Goal: Task Accomplishment & Management: Use online tool/utility

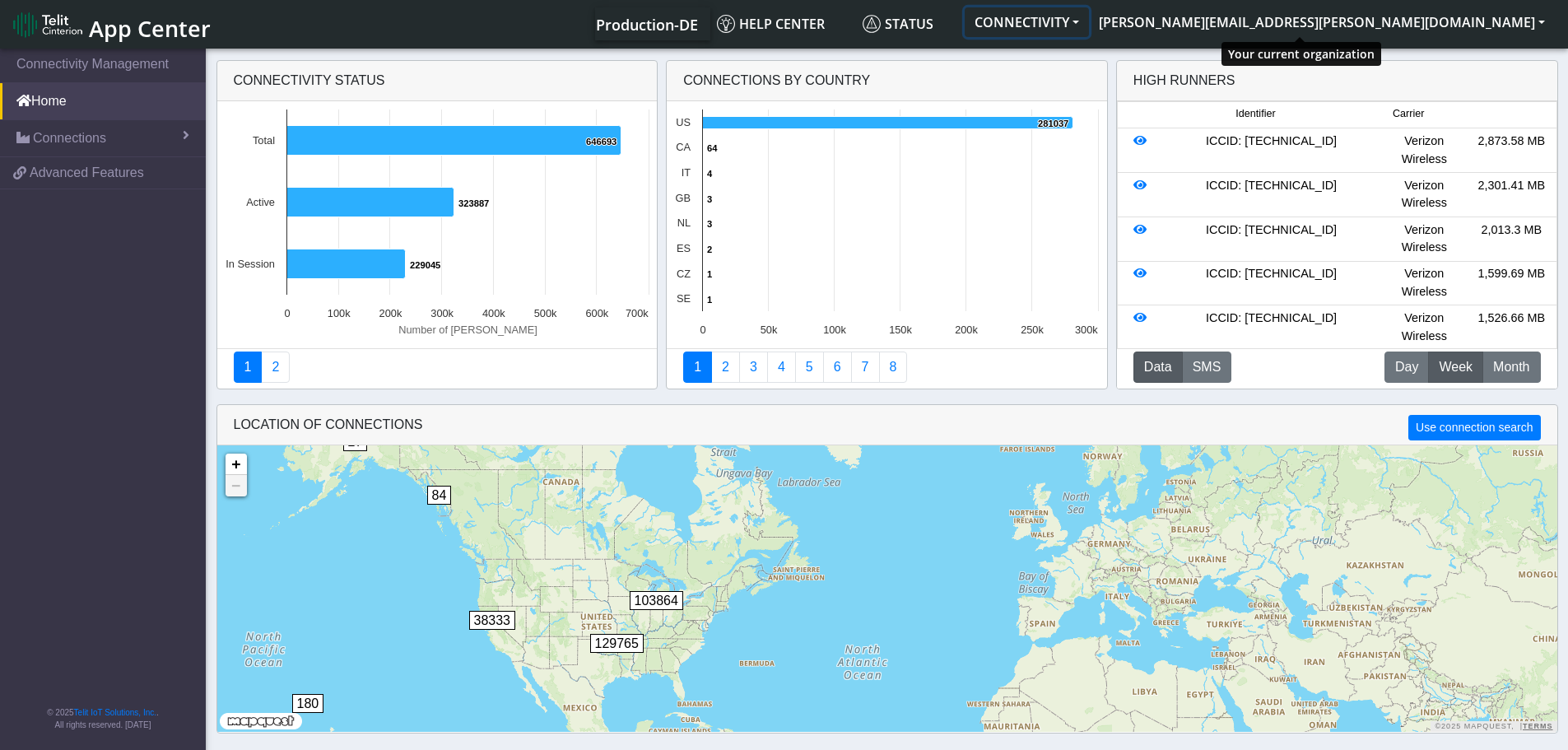
click at [1089, 25] on button "CONNECTIVITY" at bounding box center [1027, 22] width 124 height 30
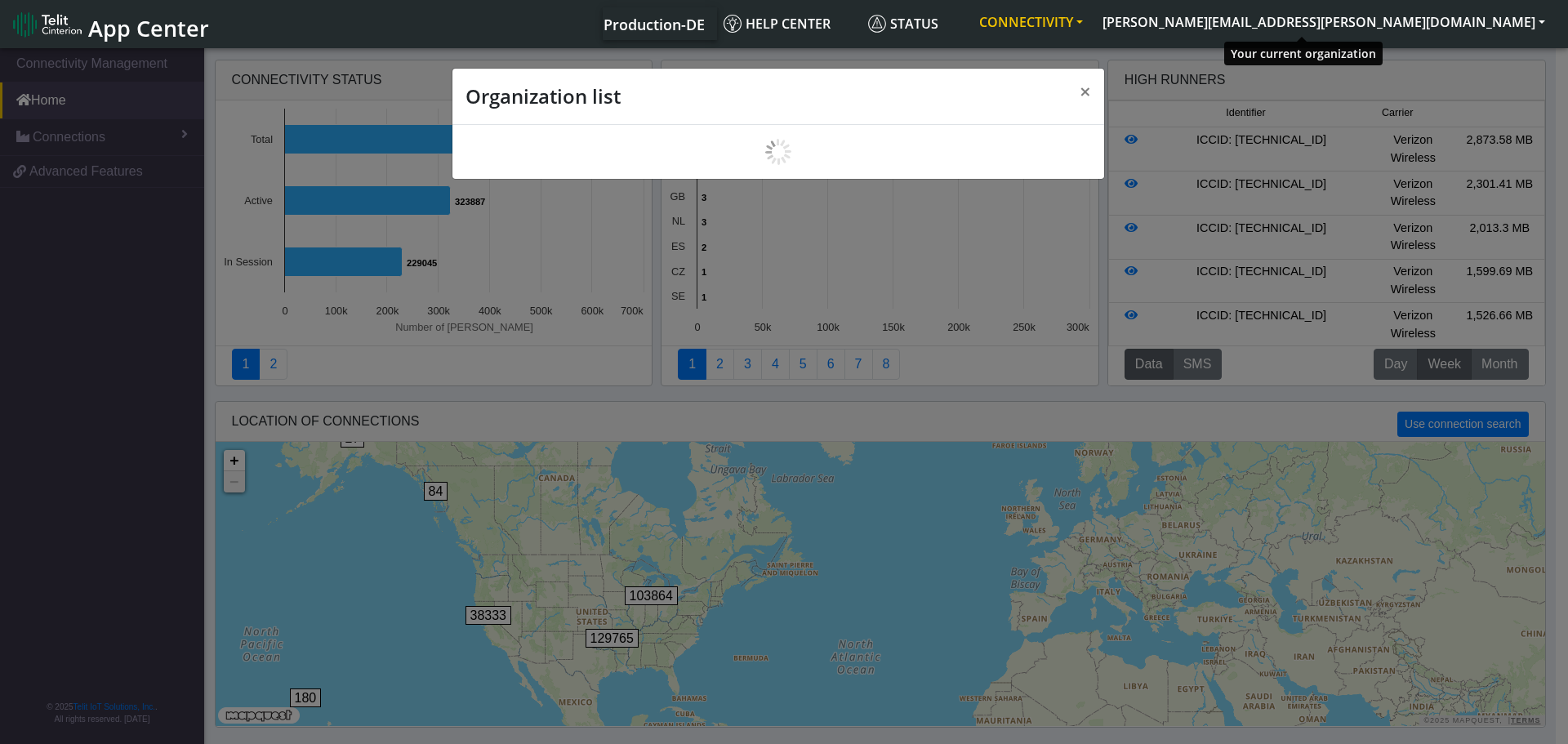
scroll to position [6, 0]
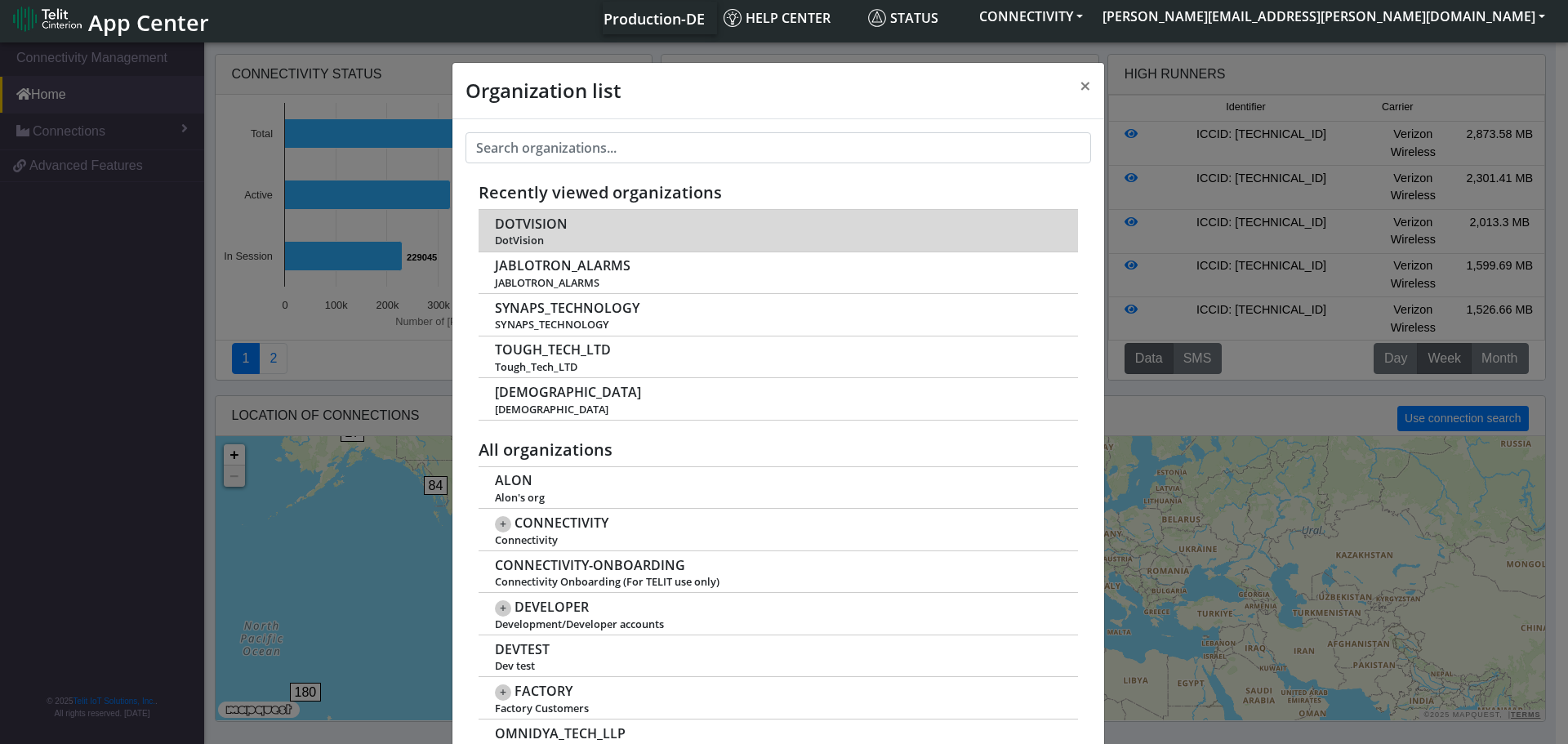
click at [534, 221] on span "DOTVISION" at bounding box center [531, 224] width 73 height 16
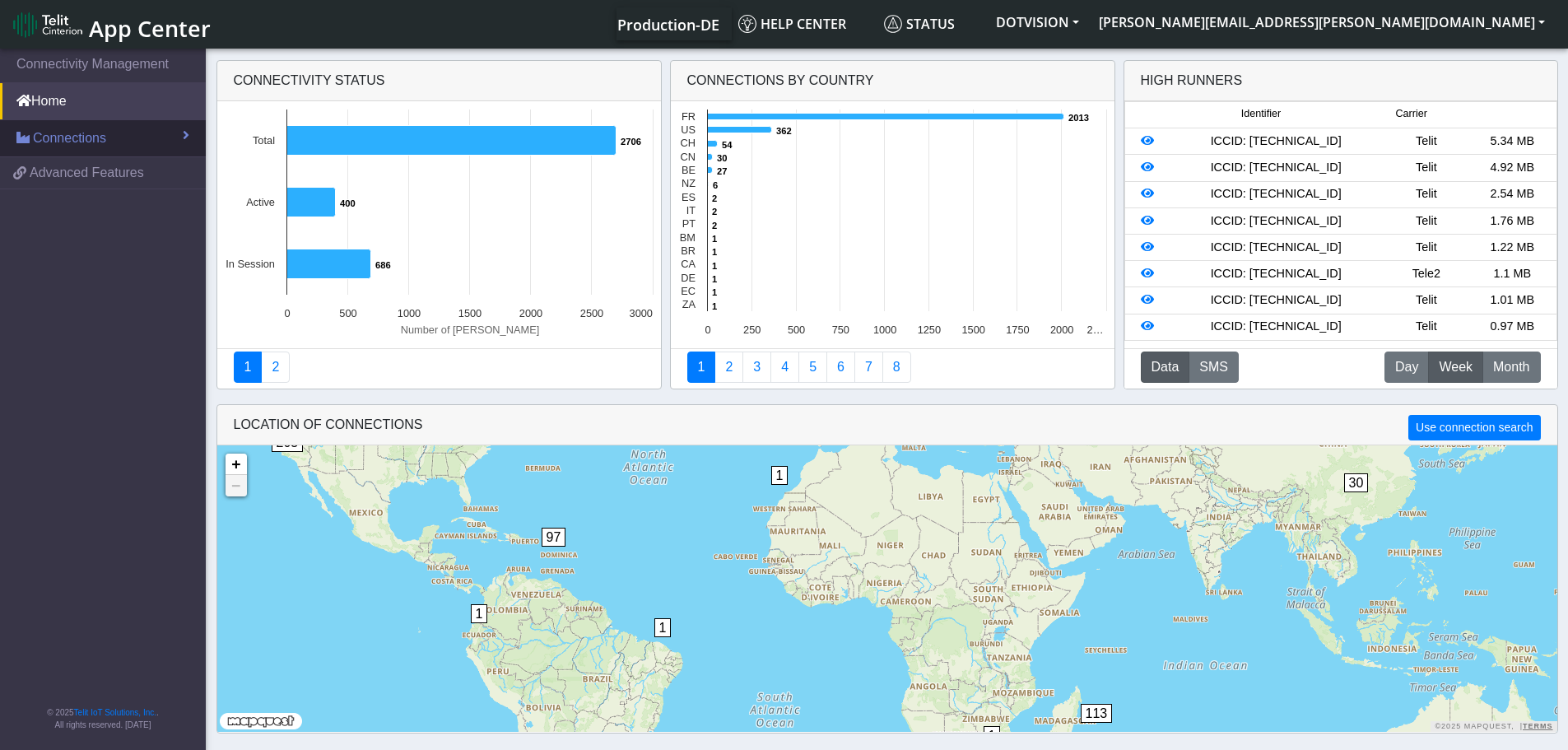
click at [78, 145] on span "Connections" at bounding box center [69, 138] width 74 height 20
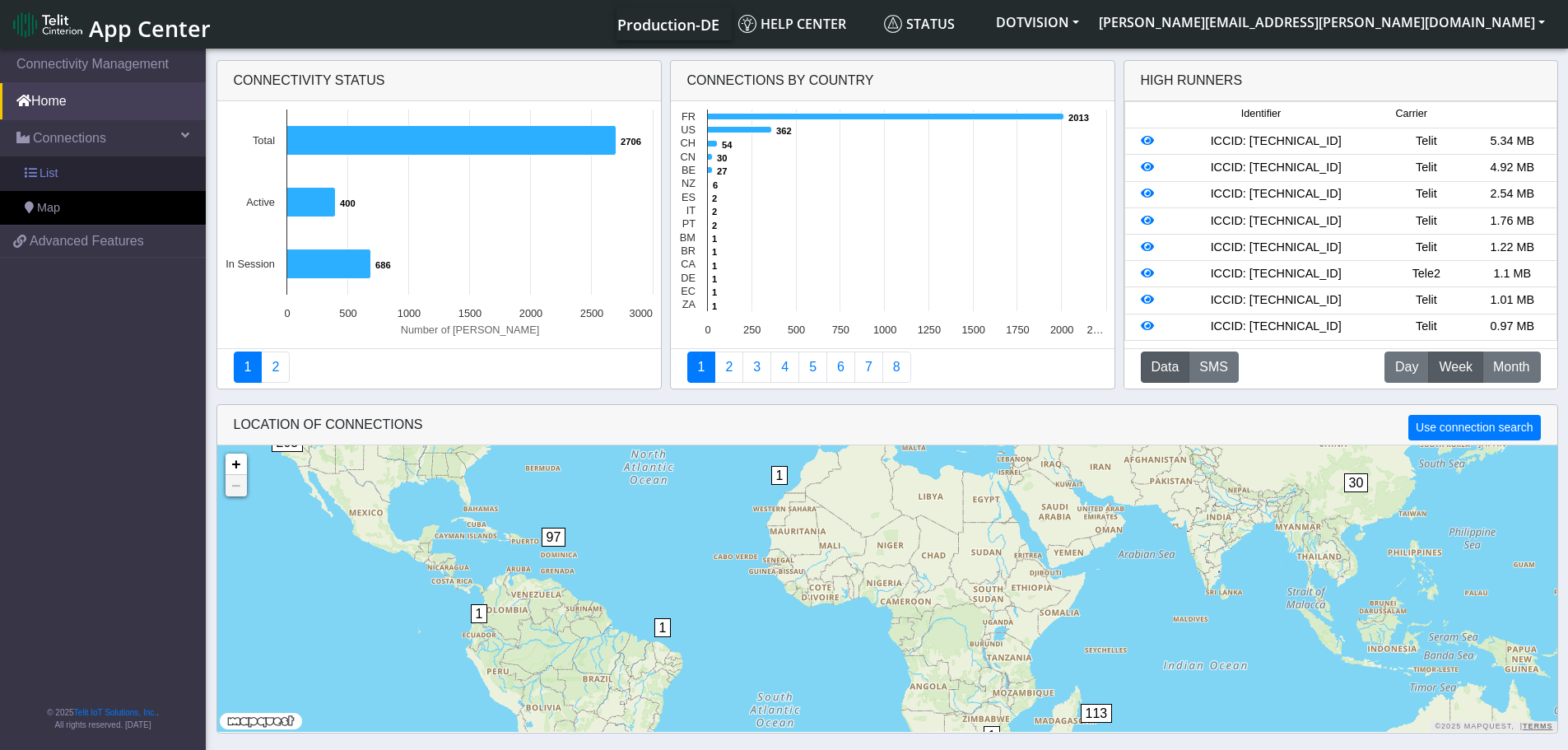
click at [56, 172] on span "List" at bounding box center [49, 173] width 18 height 18
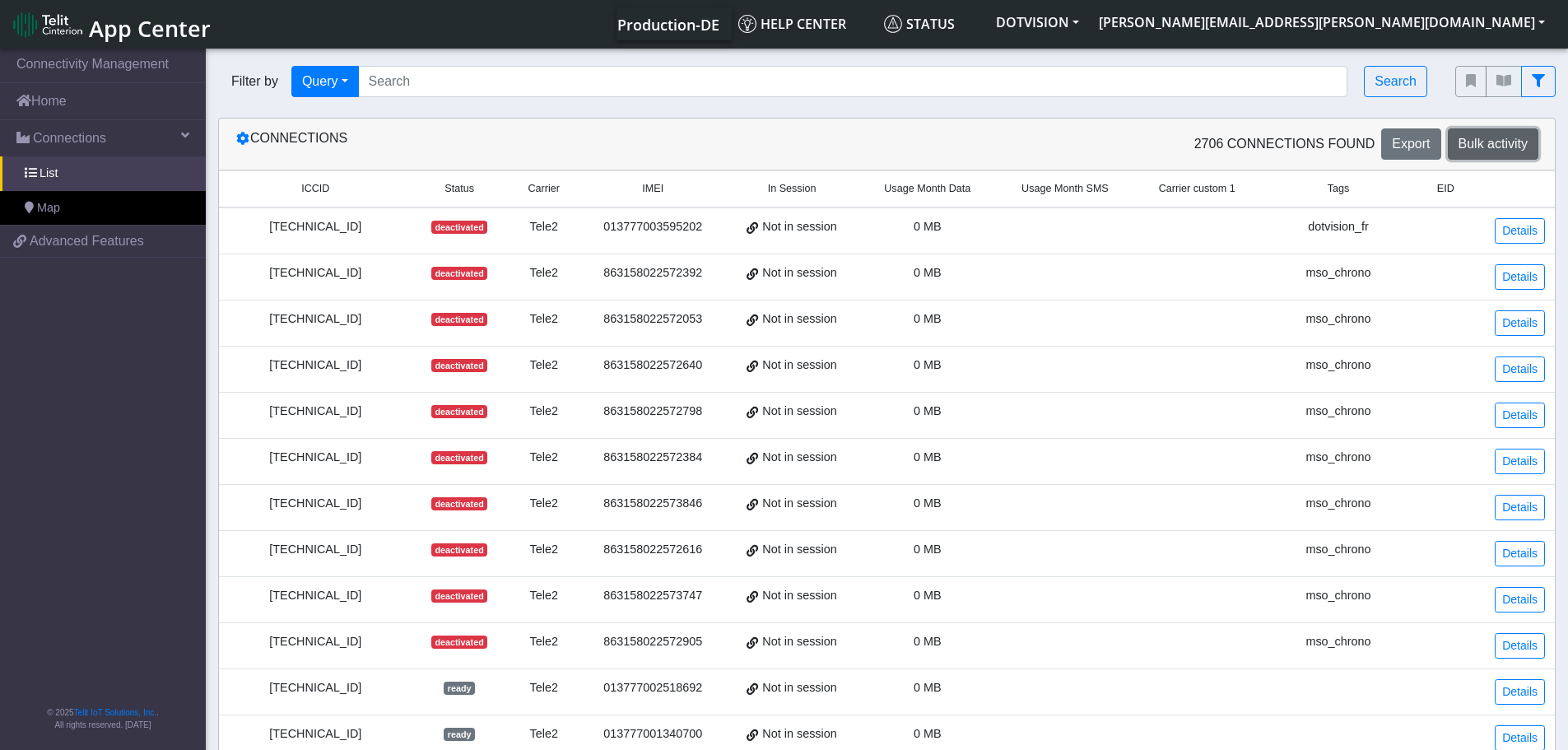
click at [1511, 143] on span "Bulk activity" at bounding box center [1494, 143] width 69 height 14
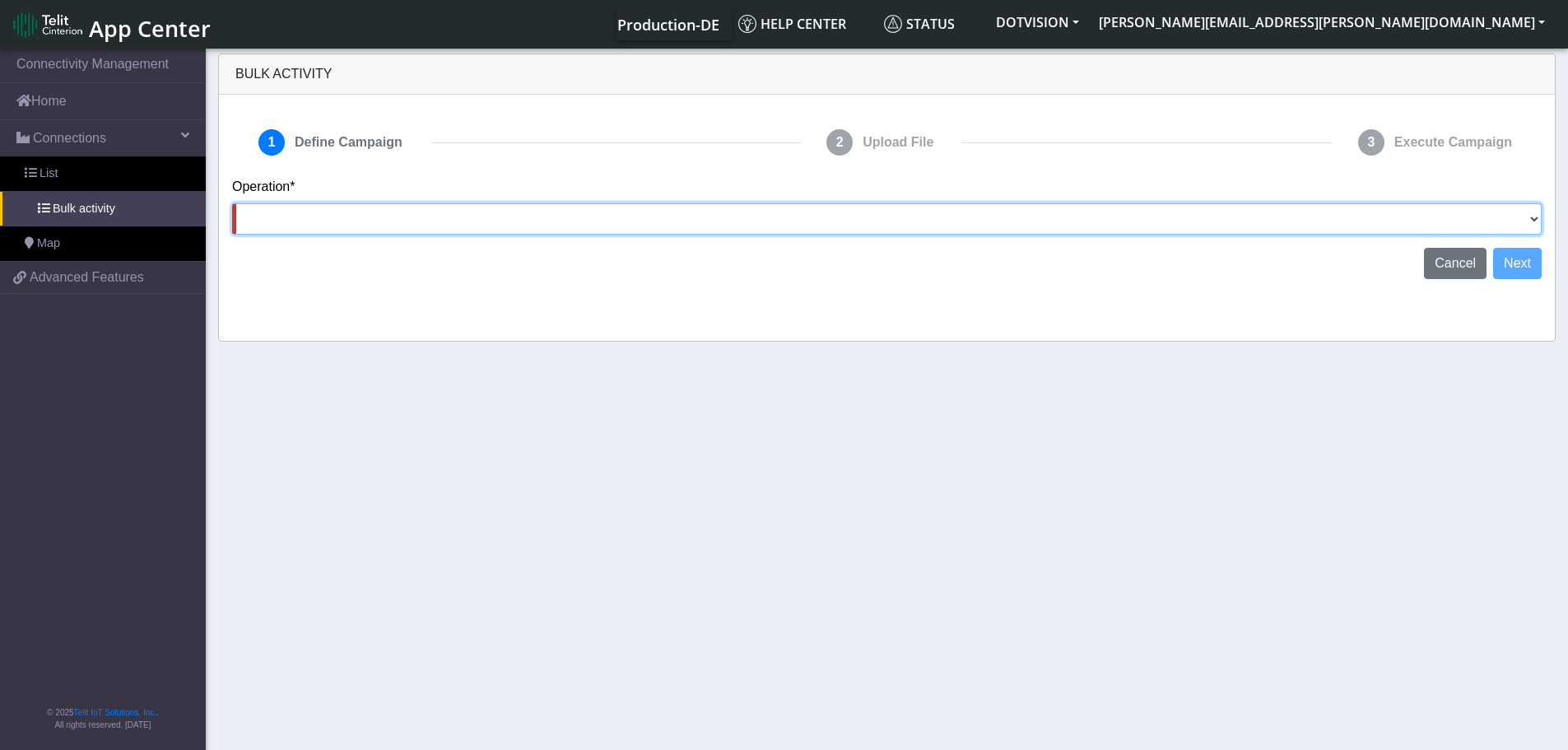
click at [1209, 216] on select "Activate [PERSON_NAME] Deactivate [PERSON_NAME] Add Tags Remove Tags Advanced" at bounding box center [886, 219] width 1309 height 31
select select "text.activateSIMs"
click at [232, 203] on select "Activate [PERSON_NAME] Deactivate [PERSON_NAME] Add Tags Remove Tags Advanced" at bounding box center [886, 219] width 1309 height 31
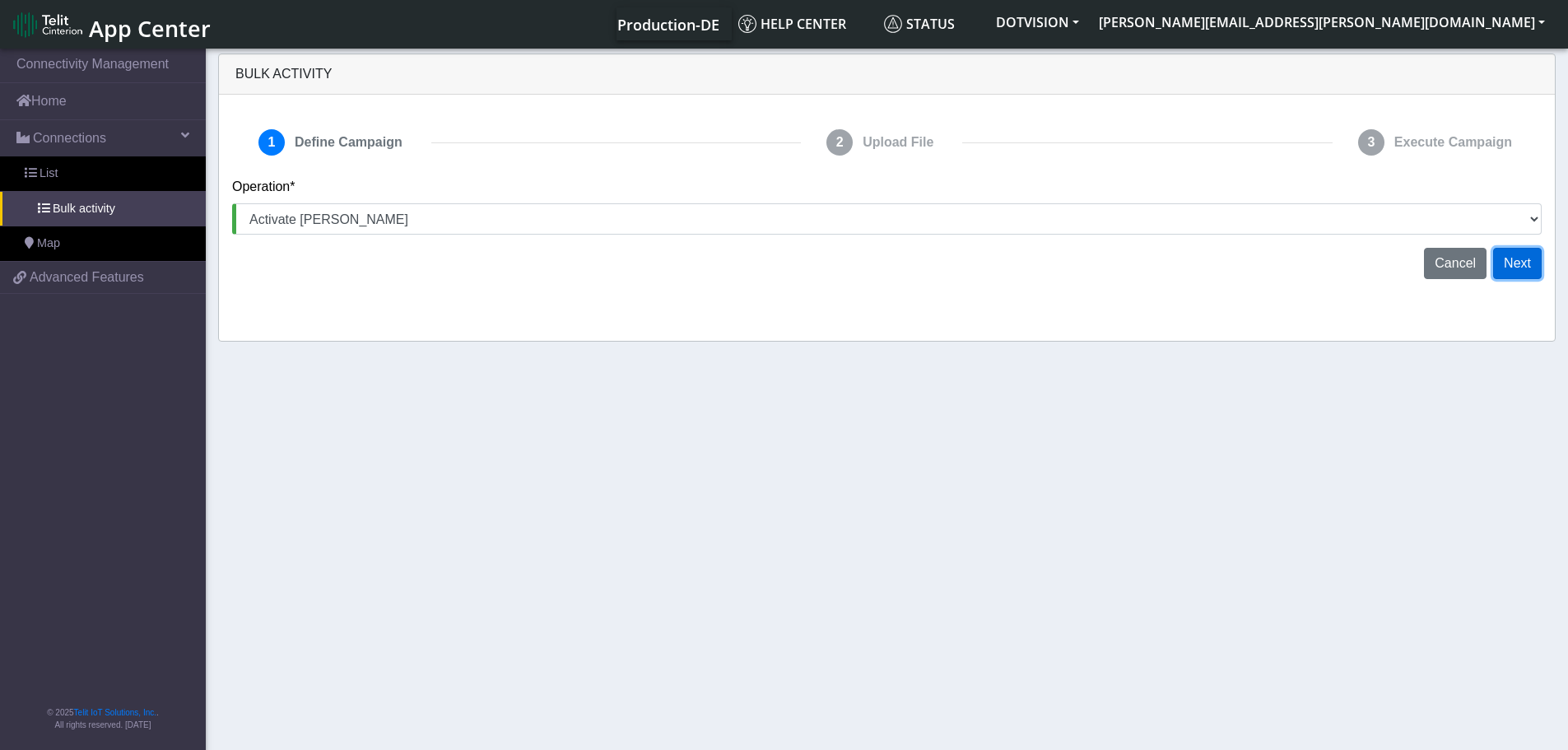
click at [1531, 258] on button "Next" at bounding box center [1518, 263] width 49 height 31
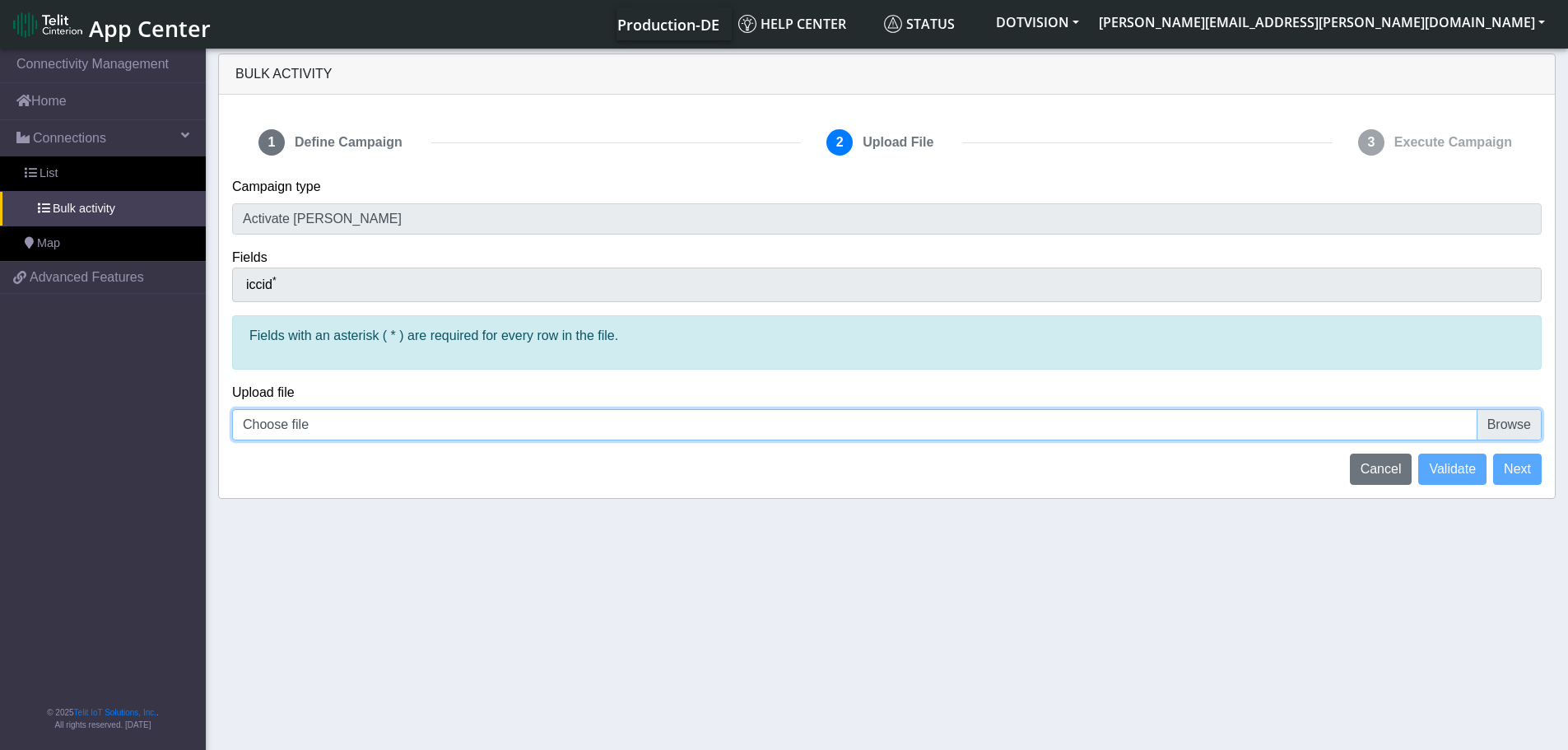
click at [774, 423] on input "Choose file" at bounding box center [886, 425] width 1309 height 31
click at [1513, 423] on input "Choose file" at bounding box center [886, 425] width 1309 height 31
type input "C:\fakepath\00645544 DotVision Activations.csv"
click at [1446, 479] on button "Validate" at bounding box center [1452, 469] width 69 height 31
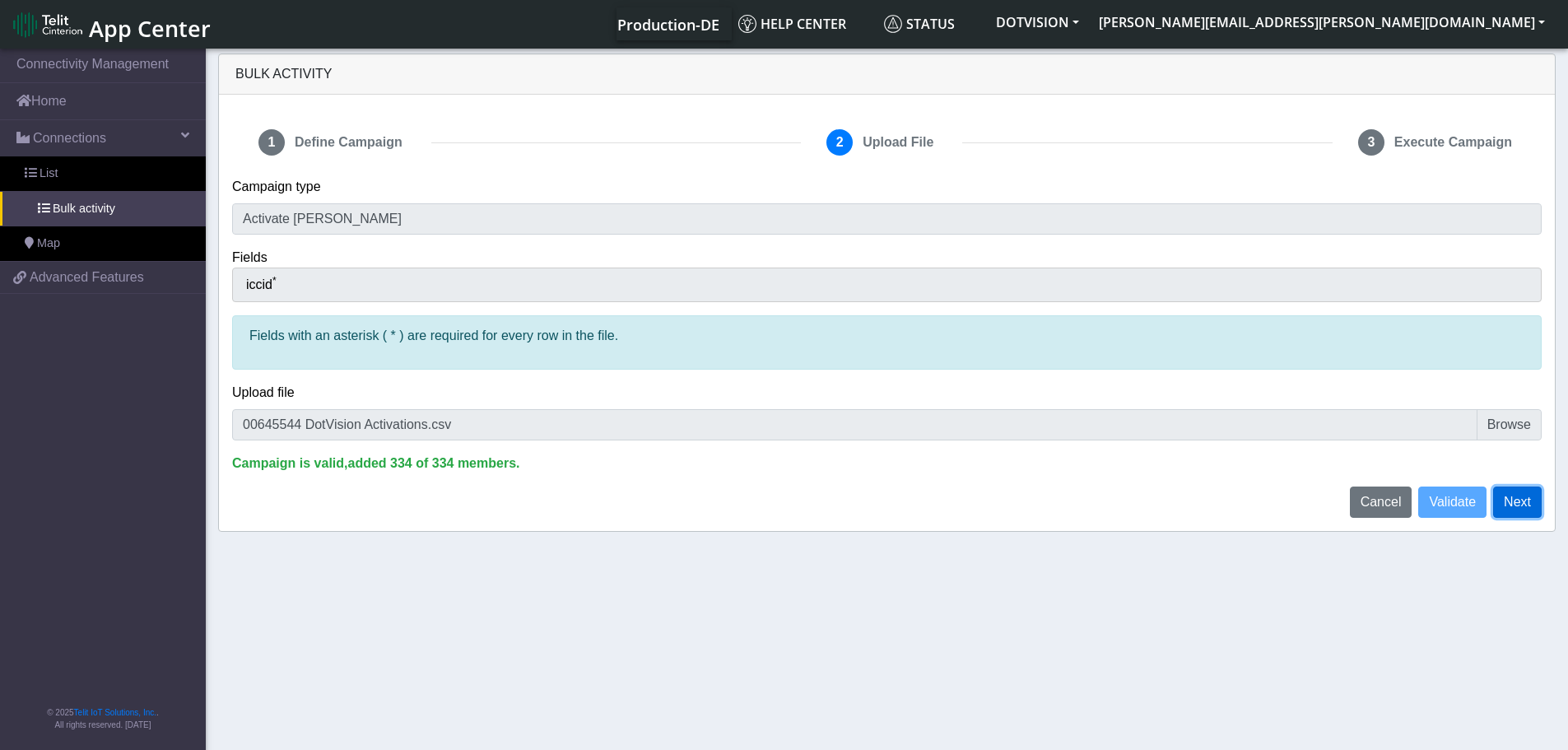
click at [1523, 505] on button "Next" at bounding box center [1518, 502] width 49 height 31
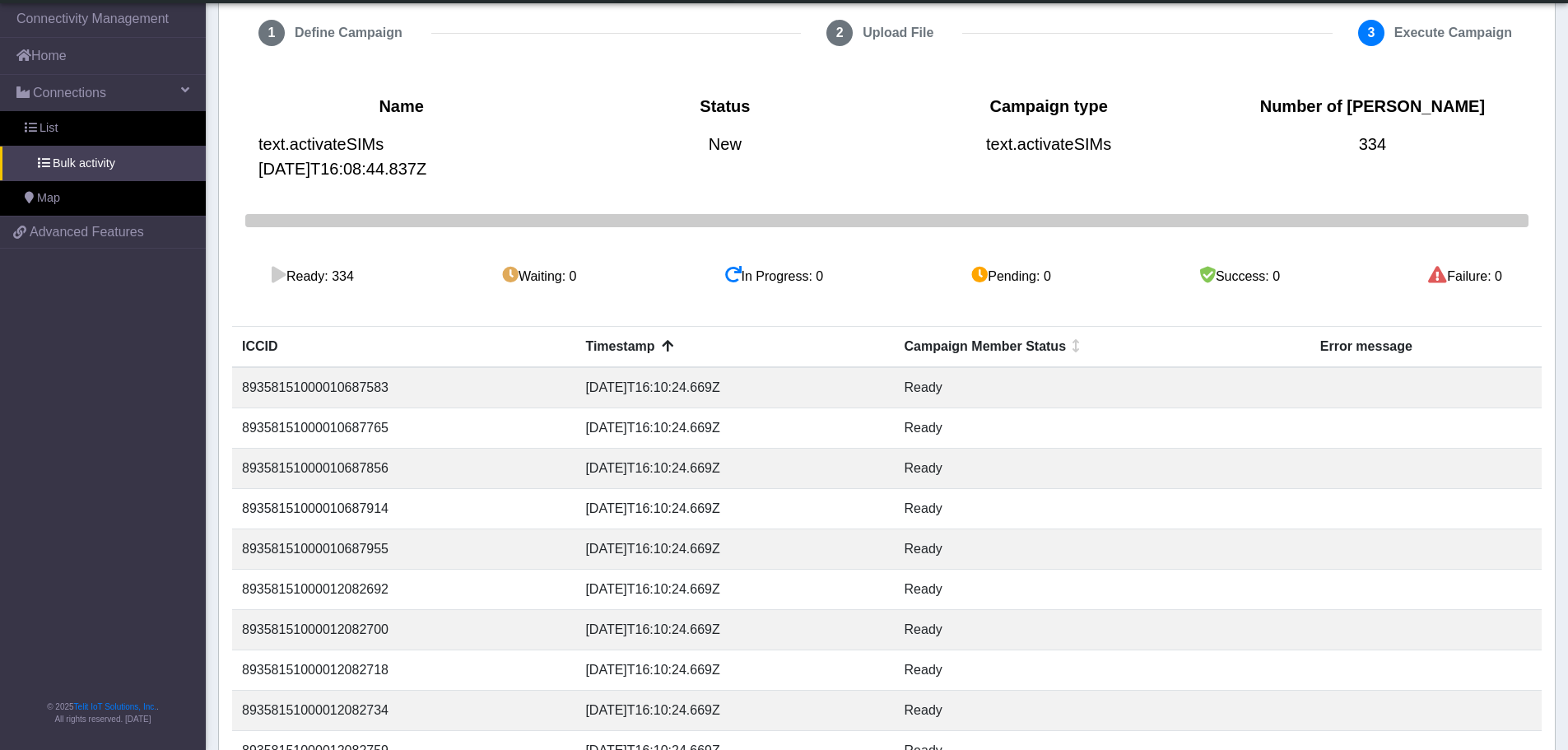
scroll to position [214, 0]
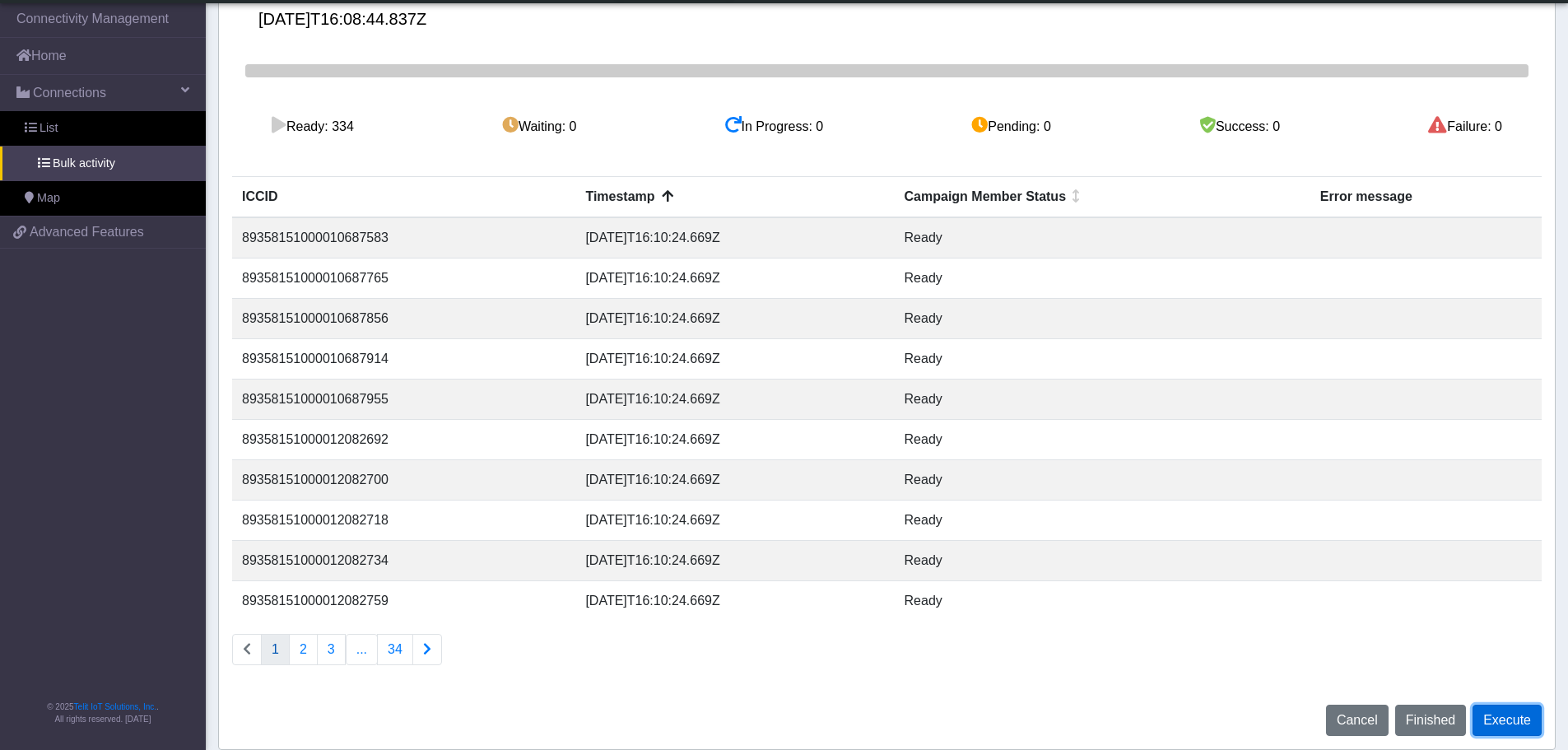
click at [1517, 716] on button "Execute" at bounding box center [1508, 720] width 69 height 31
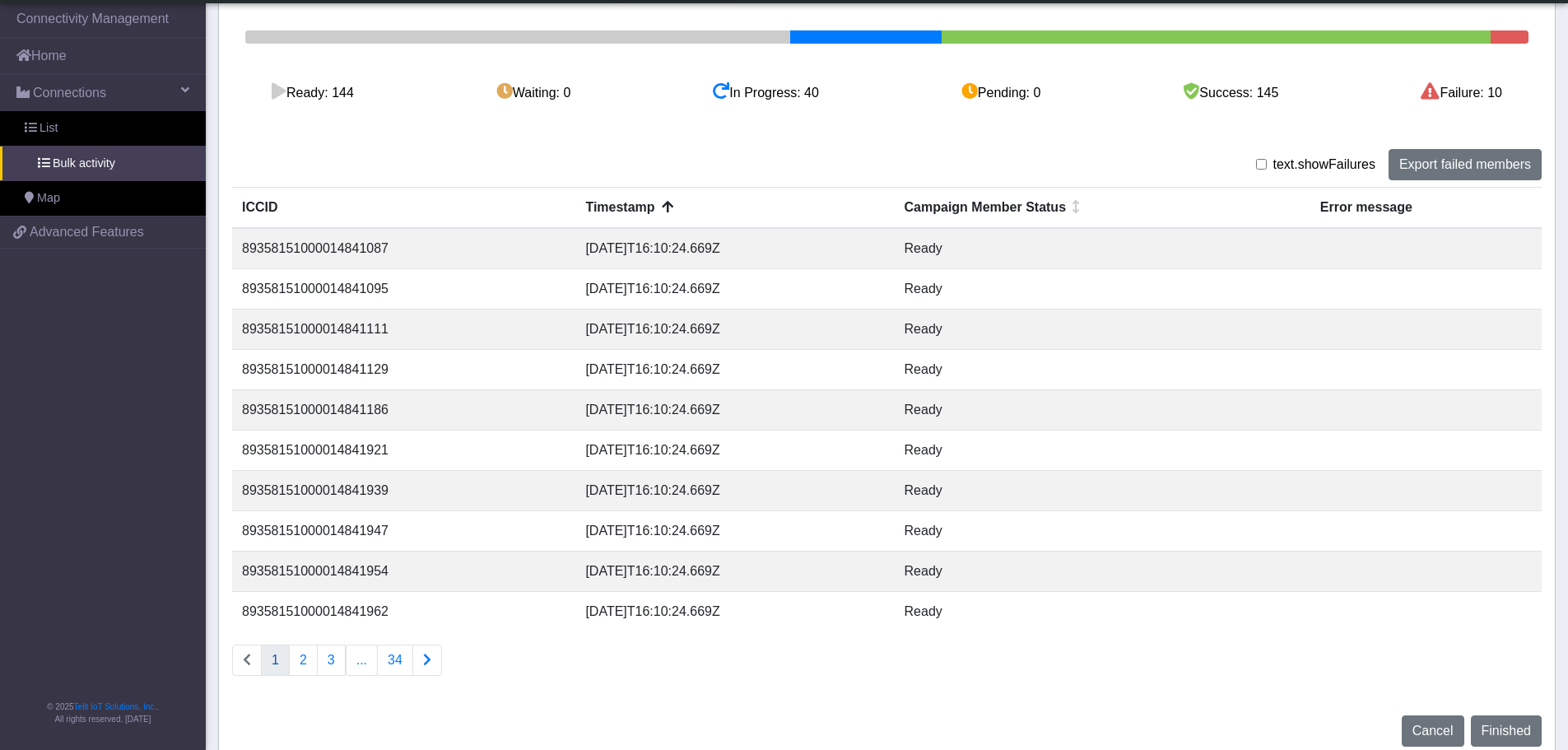
scroll to position [259, 0]
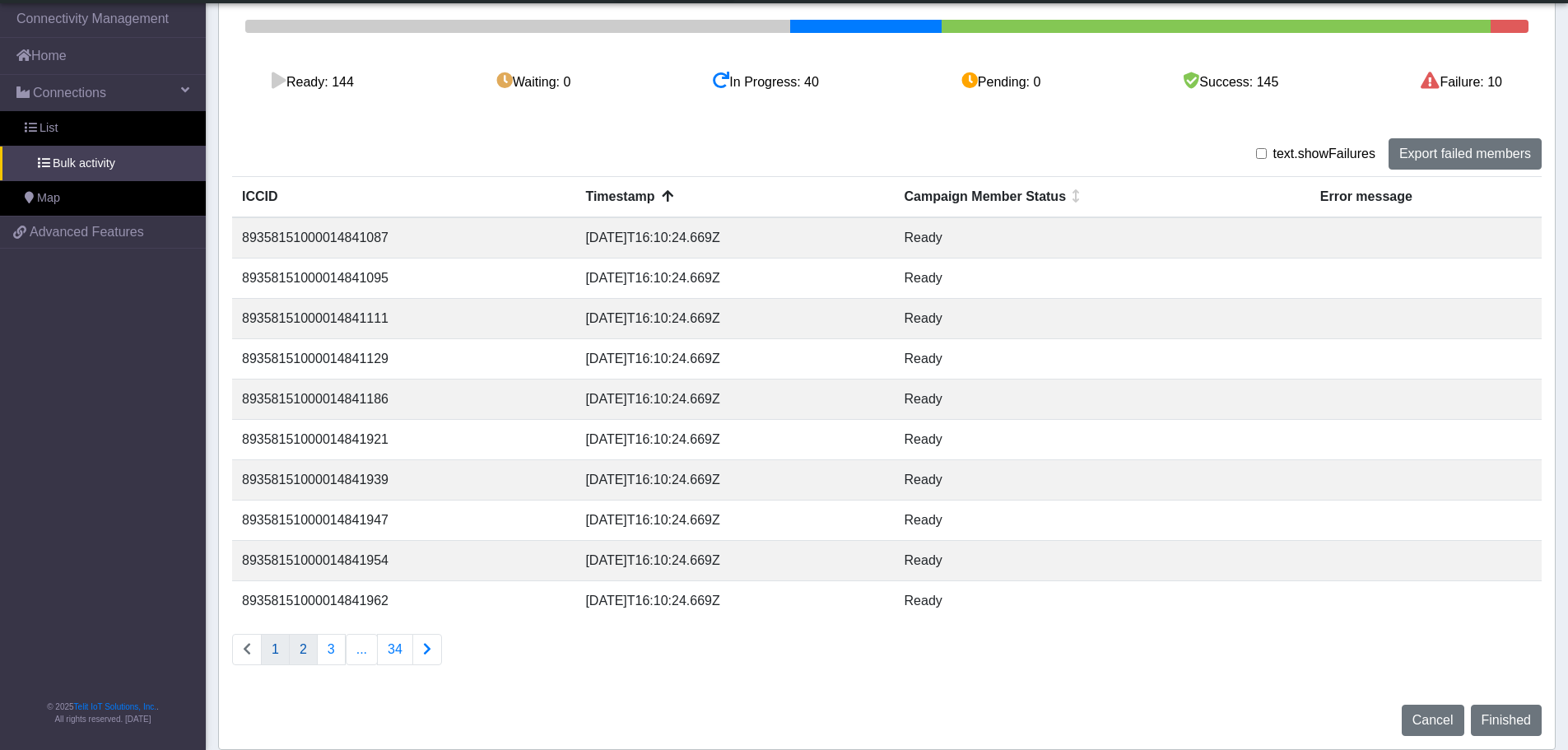
click at [299, 653] on button "2" at bounding box center [303, 649] width 29 height 31
click at [332, 643] on button "3" at bounding box center [331, 649] width 29 height 31
click at [275, 648] on button "1" at bounding box center [275, 649] width 29 height 31
click at [299, 648] on button "2" at bounding box center [303, 649] width 29 height 31
click at [328, 653] on button "3" at bounding box center [331, 649] width 29 height 31
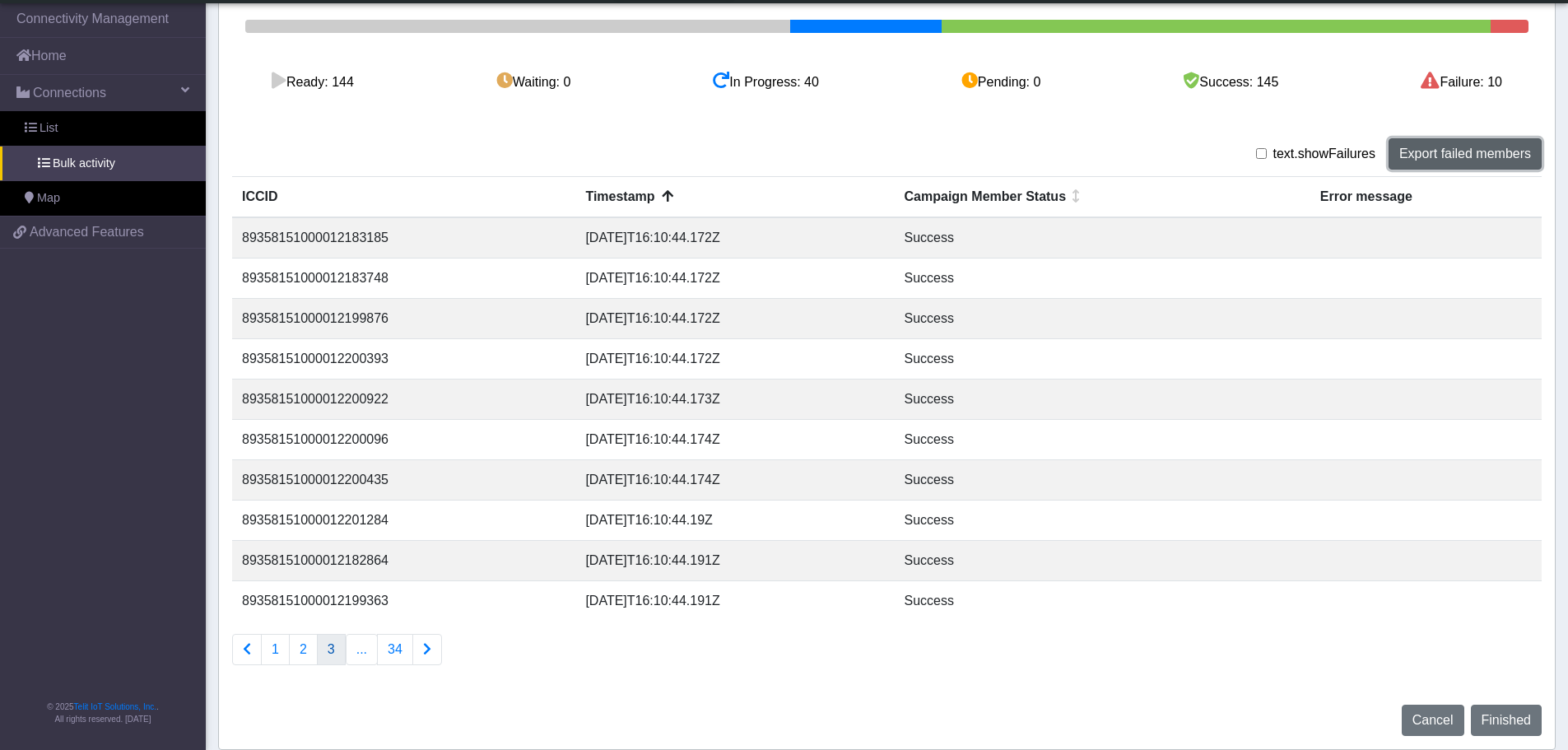
click at [1509, 160] on button "Export failed members" at bounding box center [1465, 154] width 153 height 31
click at [725, 76] on icon at bounding box center [721, 81] width 17 height 17
click at [725, 74] on icon at bounding box center [721, 81] width 17 height 17
click at [772, 107] on div "Ready: 144 Waiting: 0 In Progress: 40 Pending: 0 Success: 145 Failure: 10" at bounding box center [886, 83] width 1309 height 99
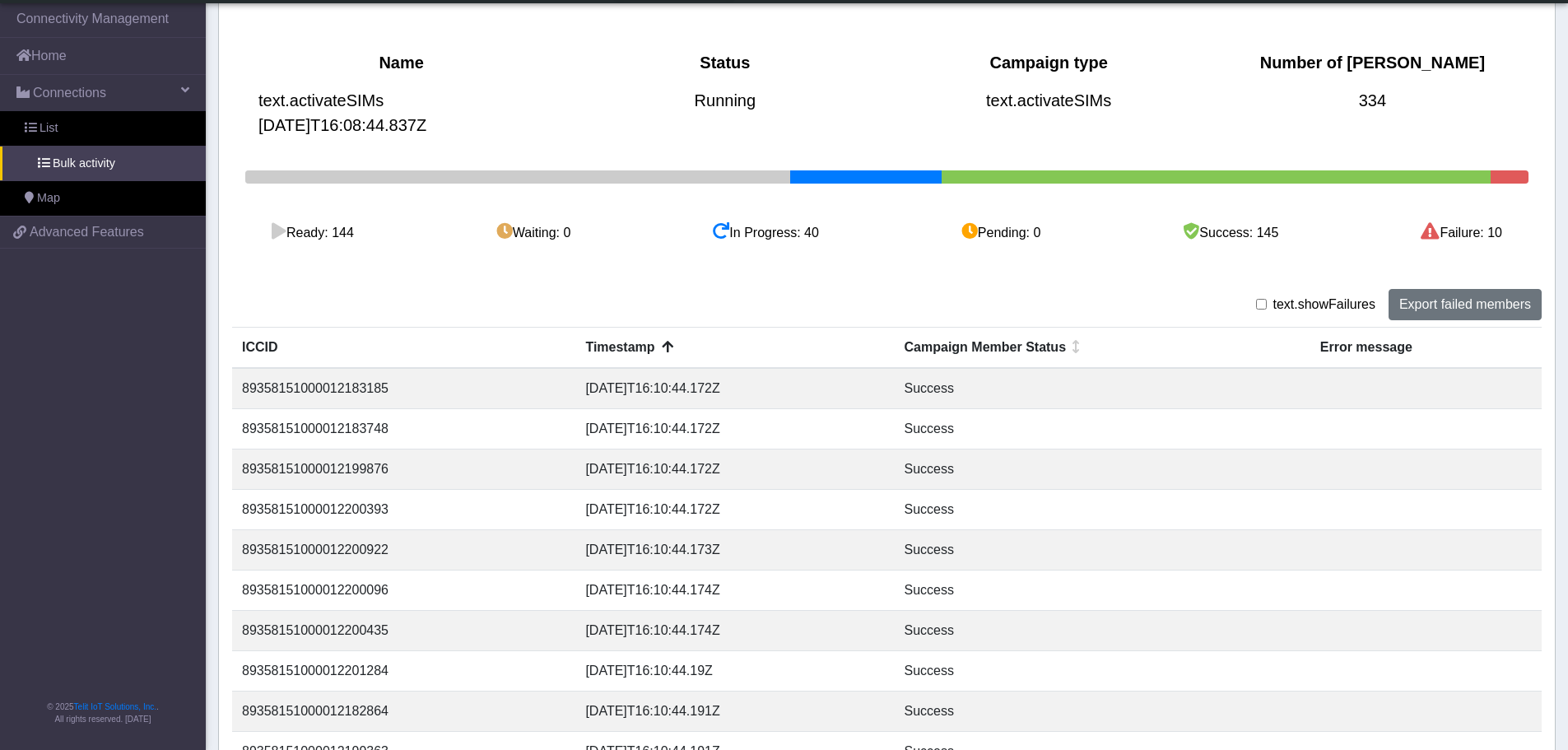
scroll to position [0, 0]
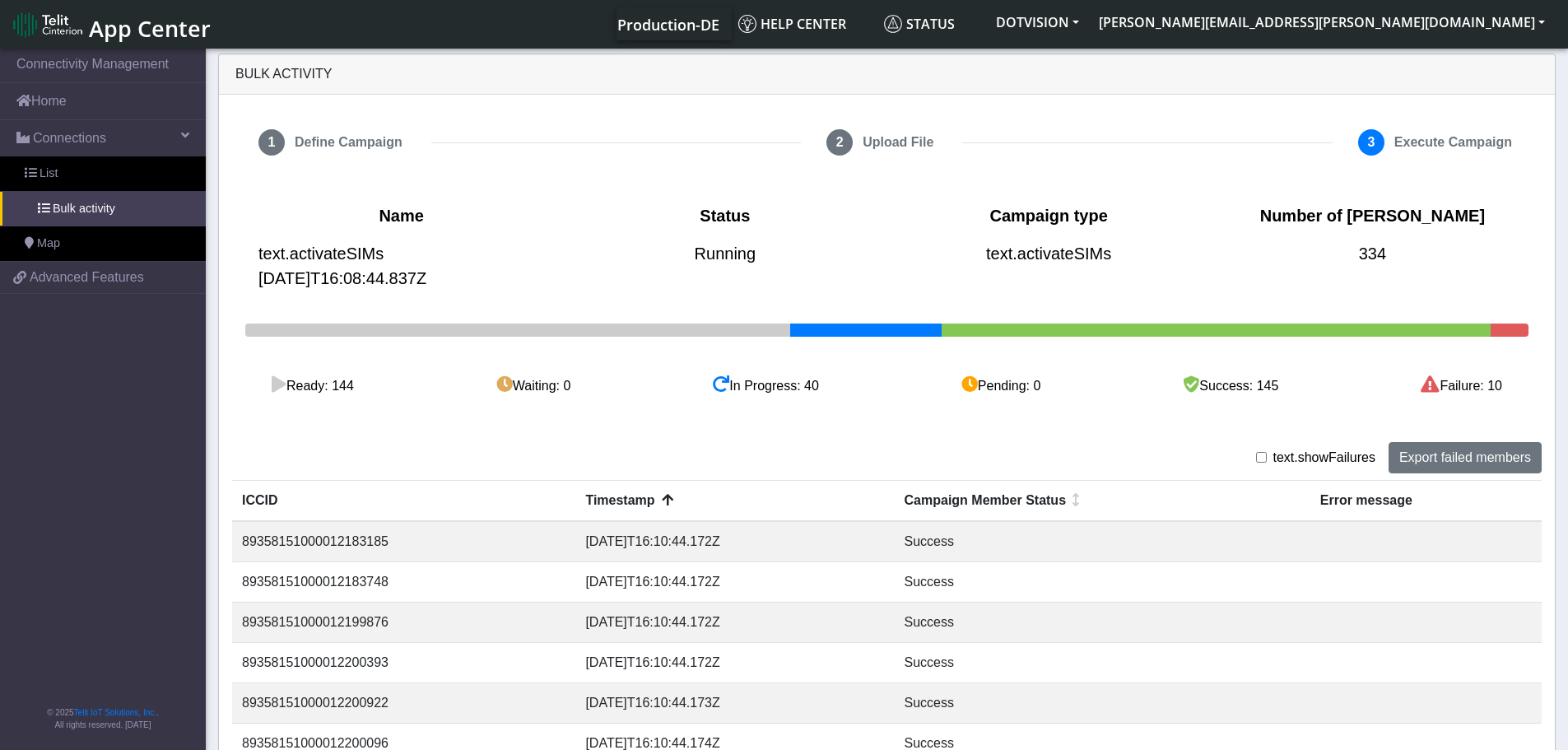
click at [853, 250] on span "Running" at bounding box center [725, 254] width 299 height 38
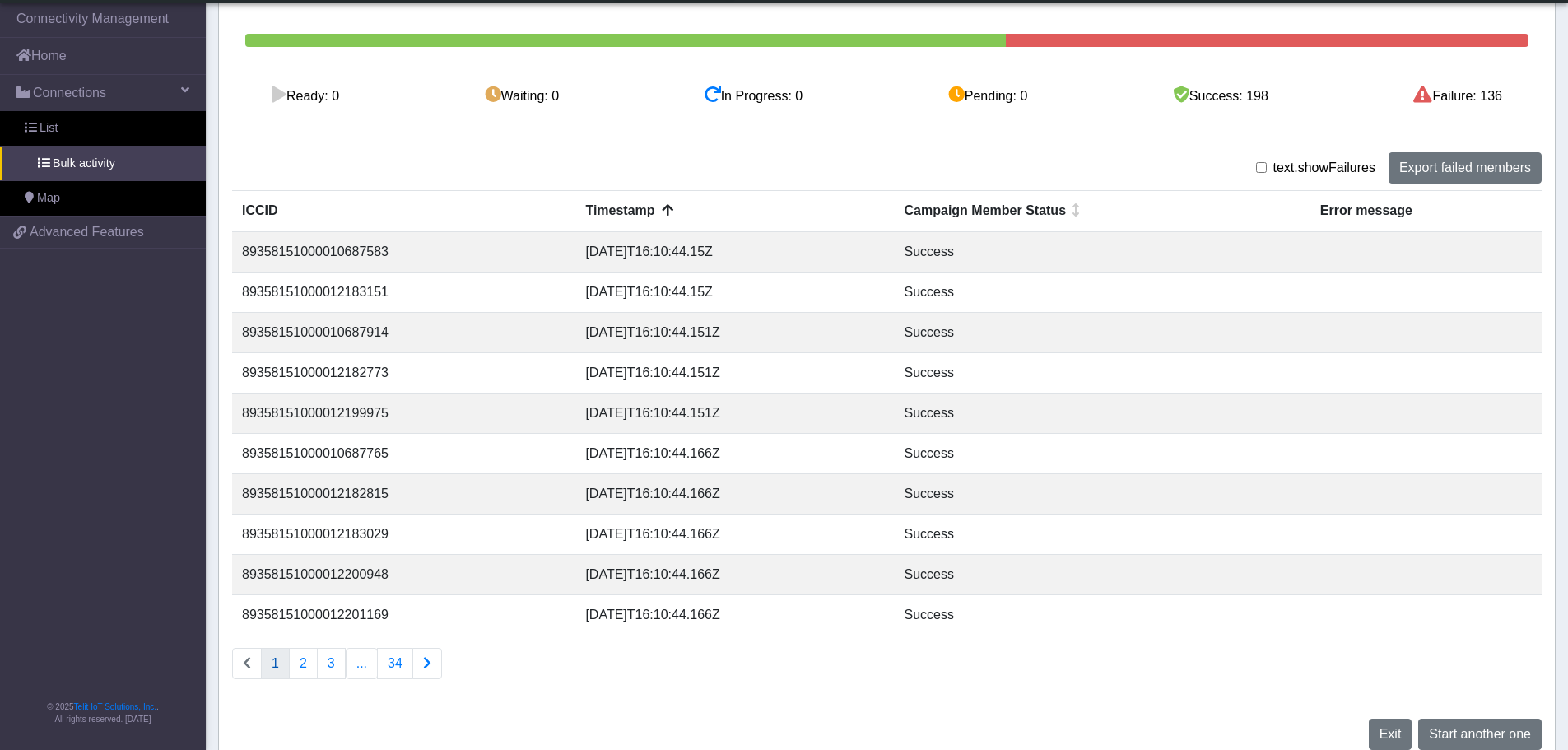
scroll to position [259, 0]
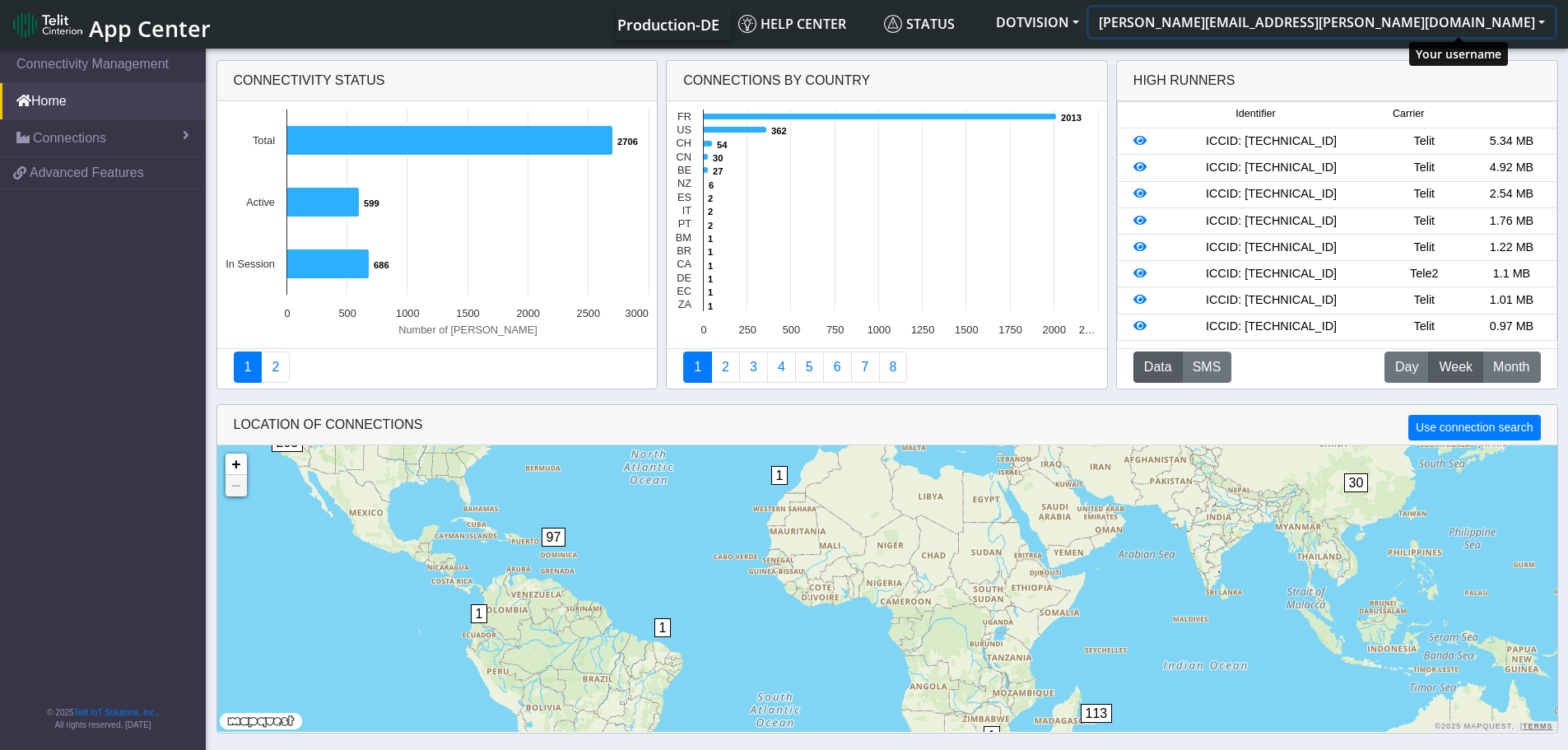
click at [1455, 26] on button "[PERSON_NAME][EMAIL_ADDRESS][PERSON_NAME][DOMAIN_NAME]" at bounding box center [1322, 22] width 466 height 30
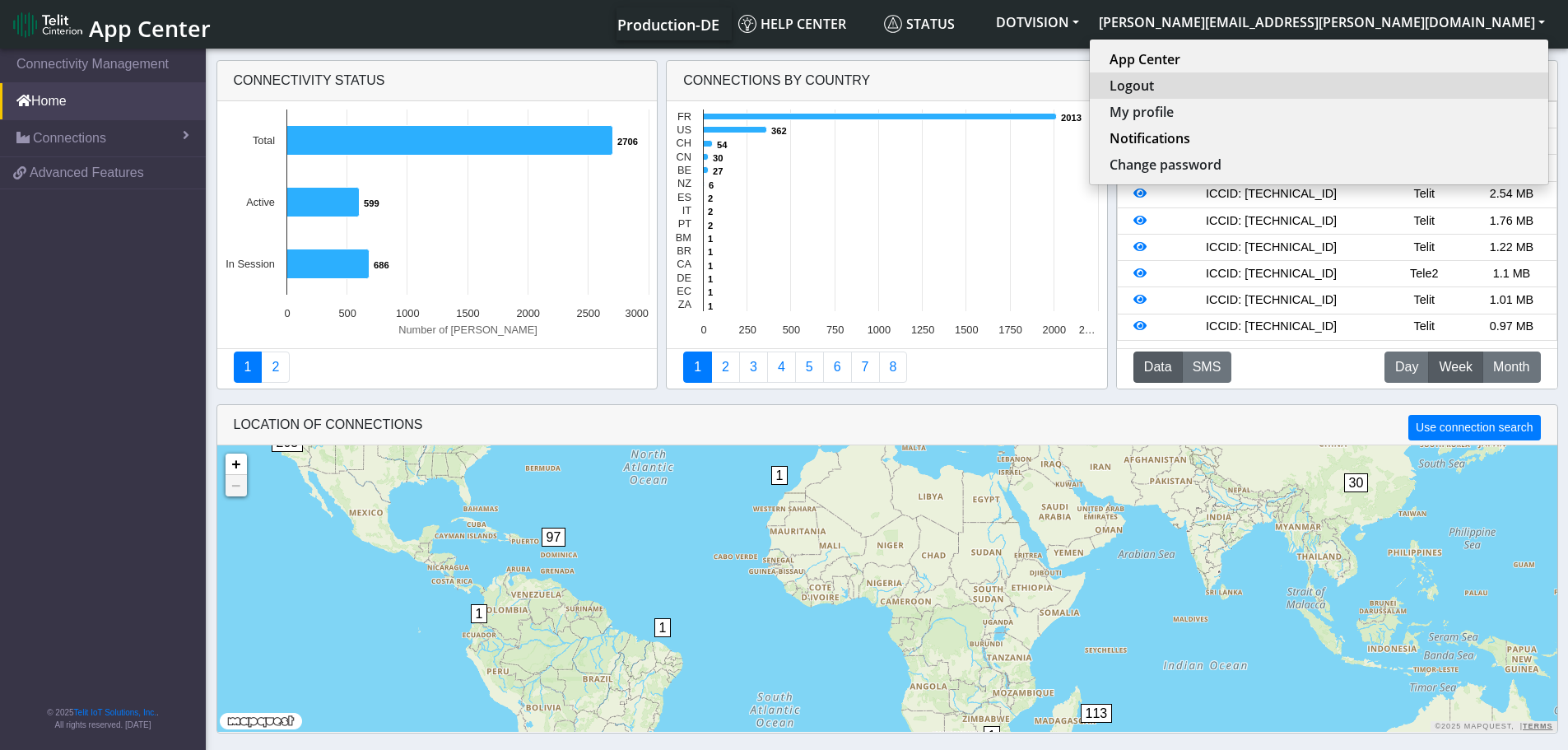
click at [1433, 91] on button "Logout" at bounding box center [1319, 86] width 459 height 26
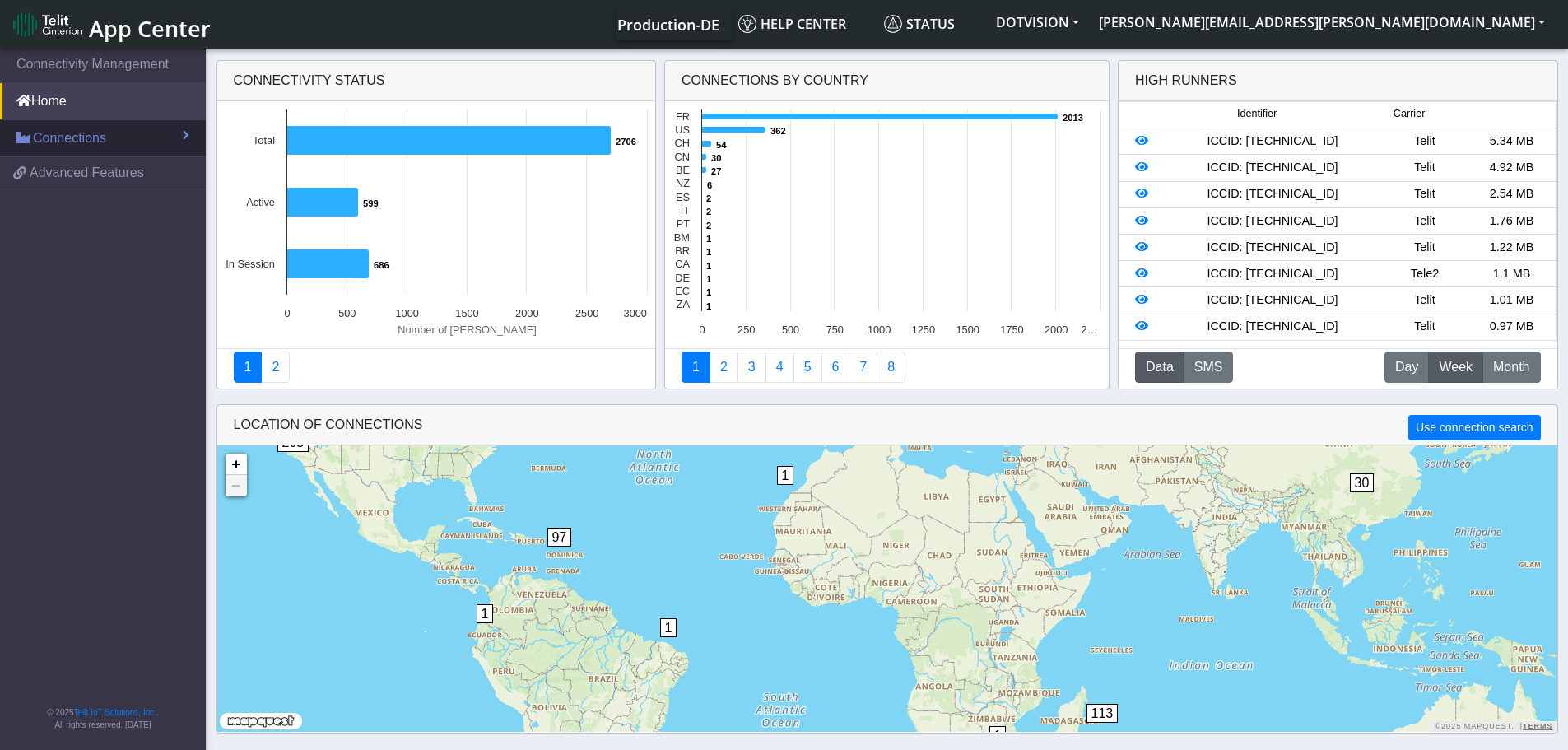
click at [49, 145] on span "Connections" at bounding box center [69, 138] width 74 height 20
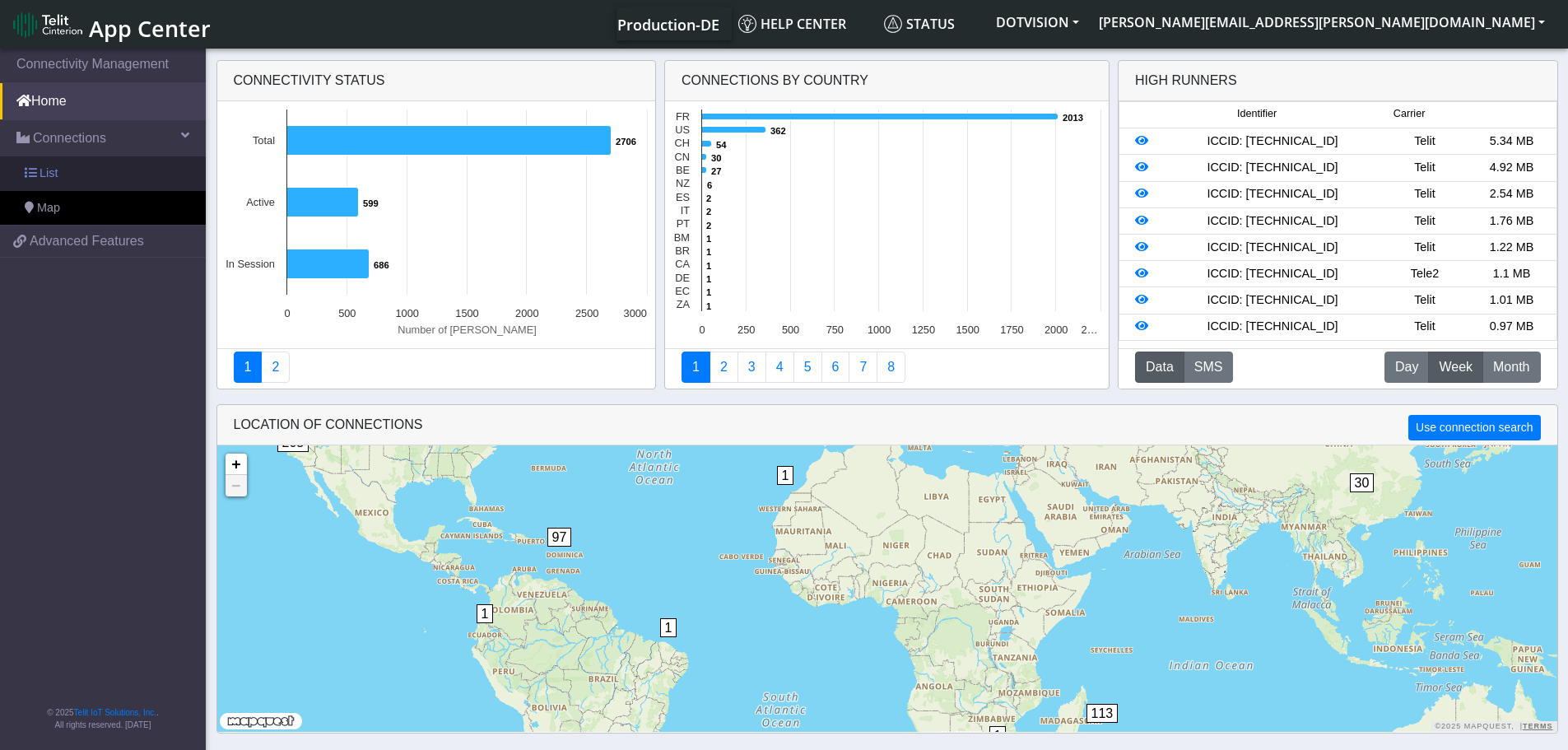
click at [48, 173] on span "List" at bounding box center [49, 173] width 18 height 18
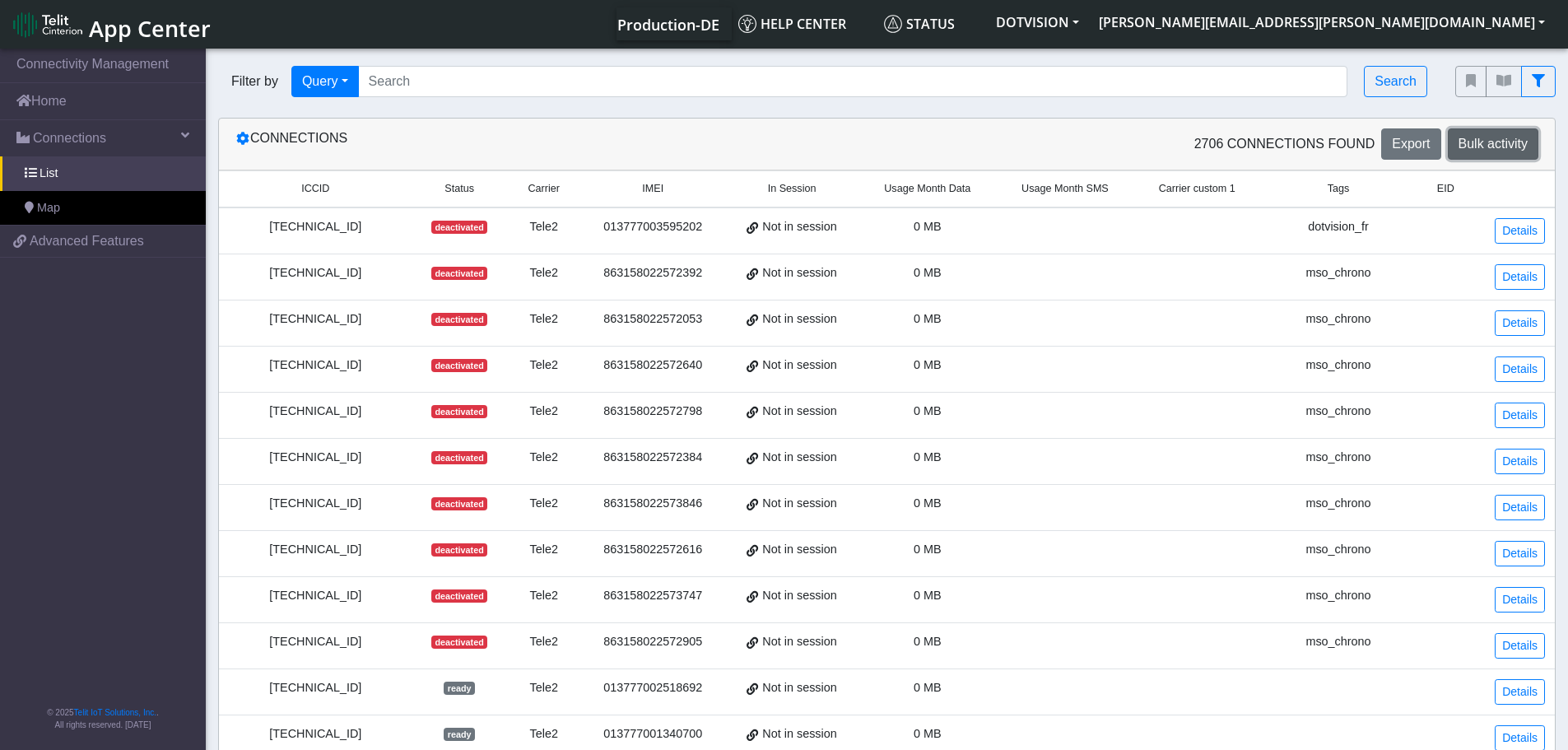
click at [1508, 144] on span "Bulk activity" at bounding box center [1494, 143] width 69 height 14
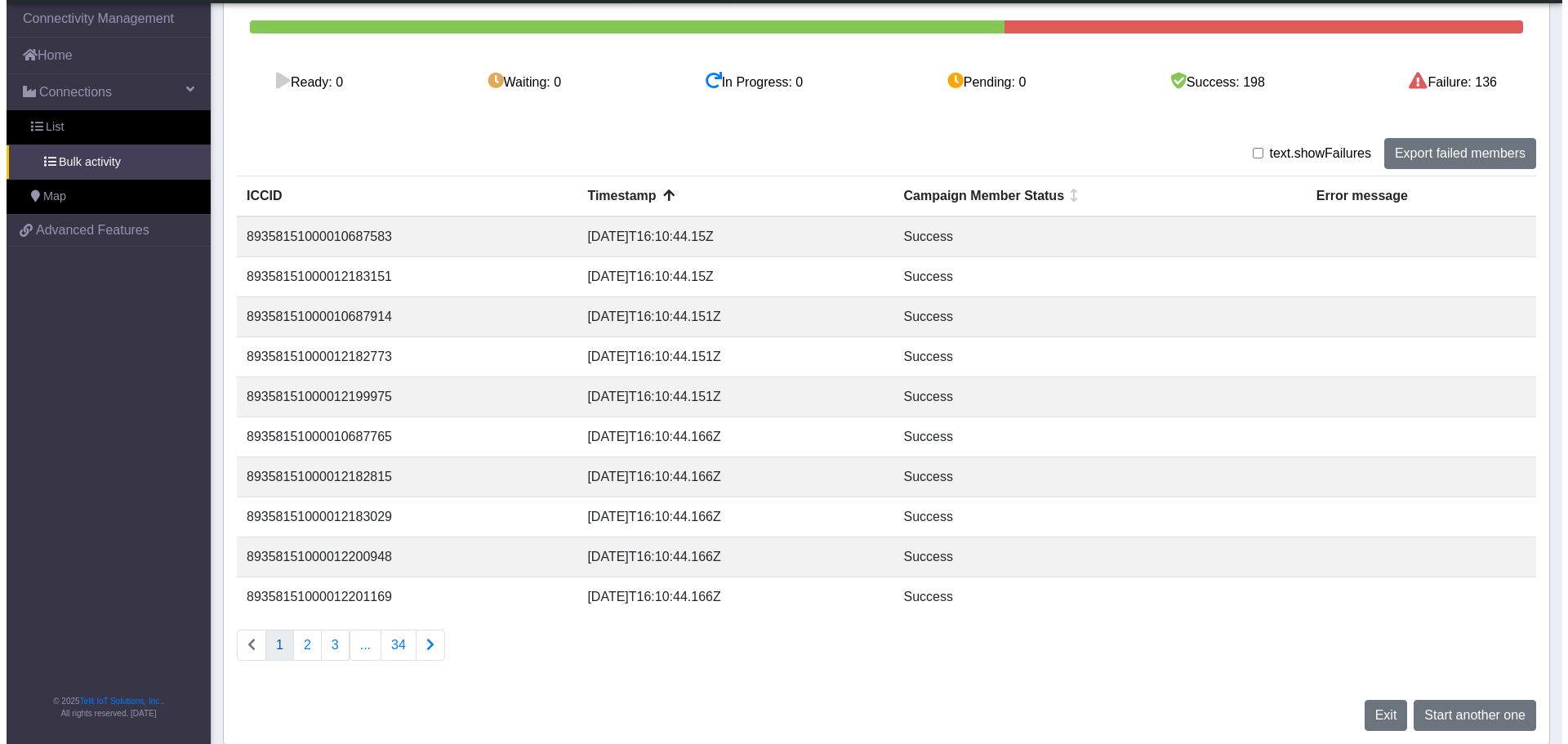
scroll to position [256, 0]
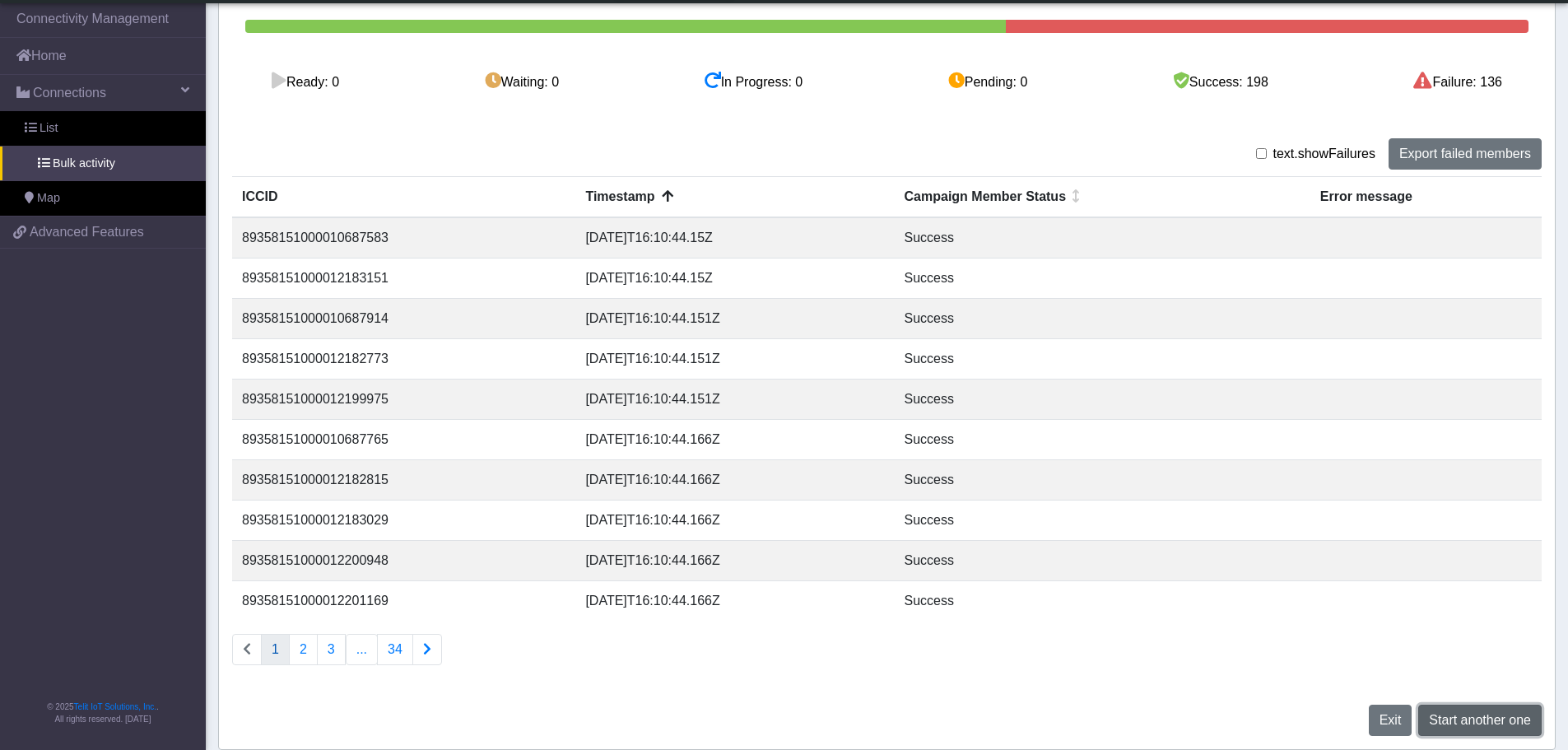
click at [1477, 723] on span "Start another one" at bounding box center [1480, 719] width 102 height 14
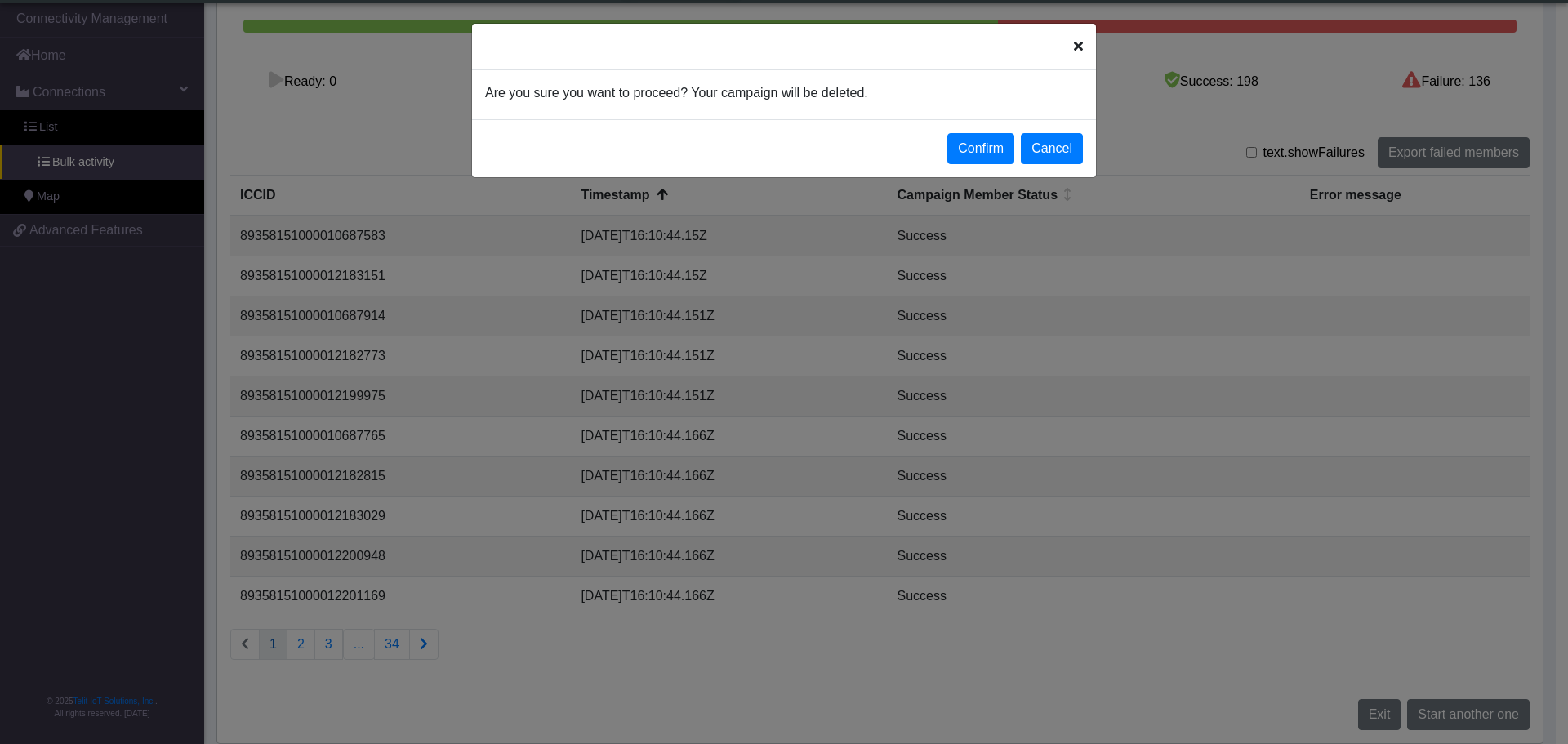
drag, startPoint x: 969, startPoint y: 152, endPoint x: 955, endPoint y: 159, distance: 15.7
click at [968, 152] on button "Confirm" at bounding box center [981, 148] width 67 height 31
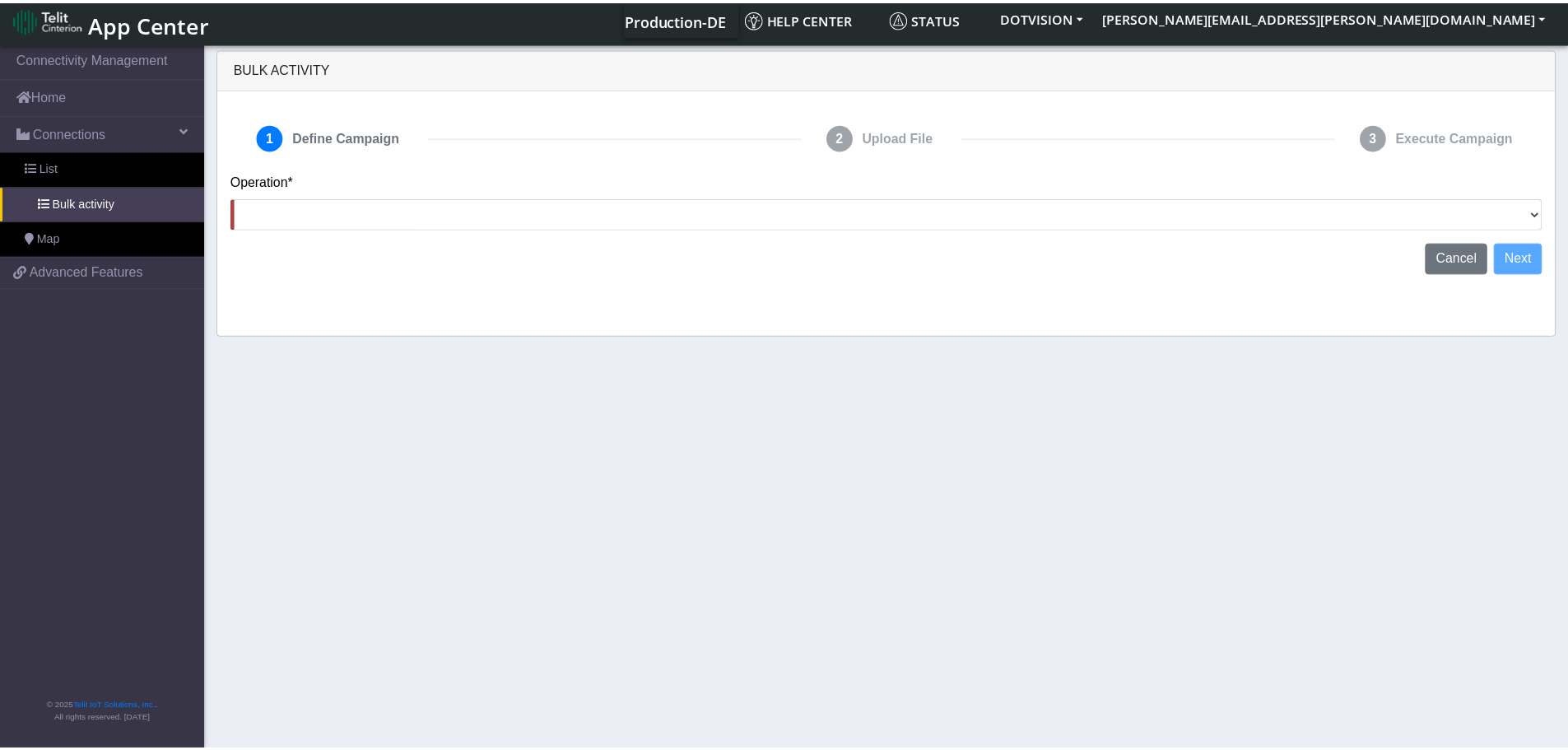
scroll to position [0, 0]
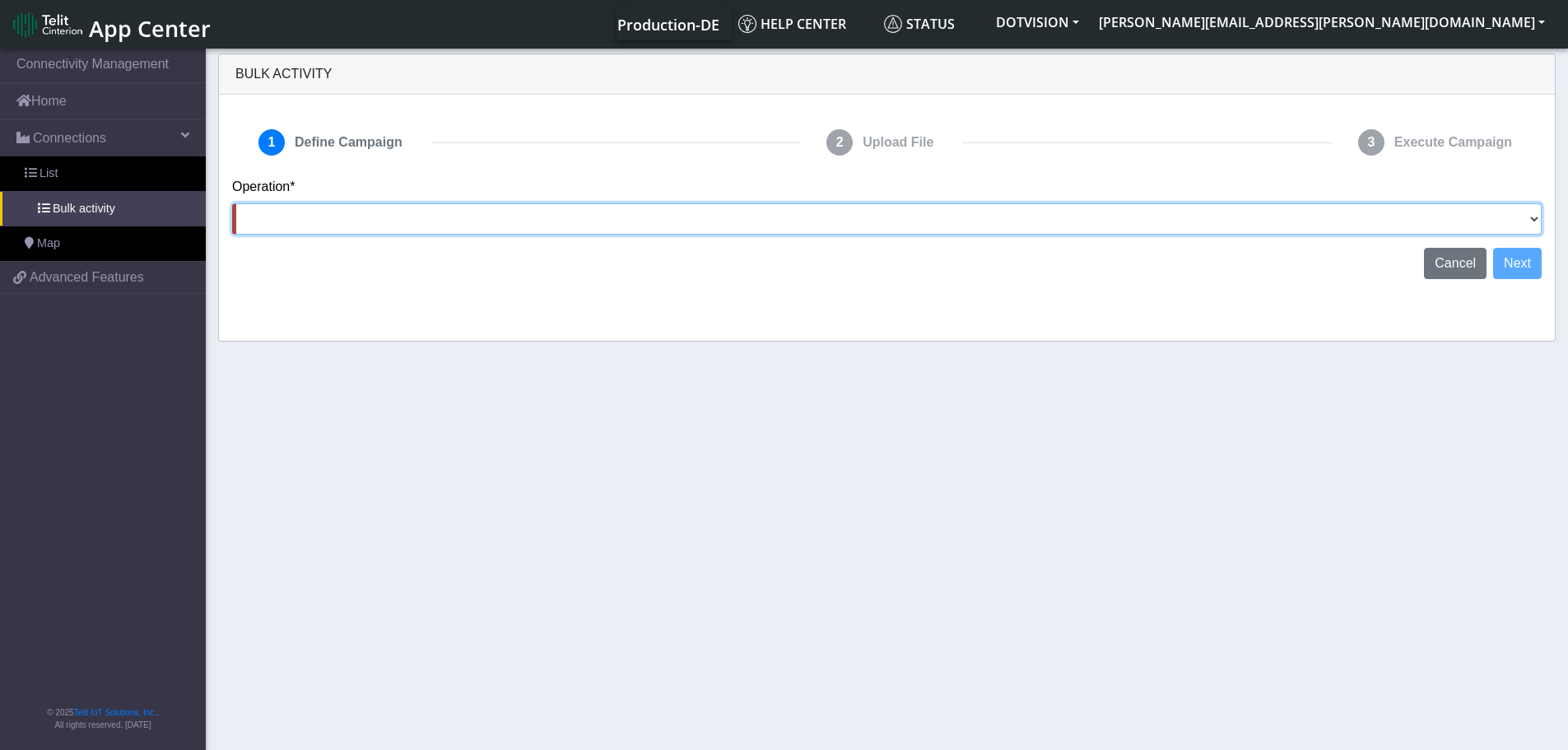
click at [759, 220] on select "Activate SIMs Deactivate SIMs Add Tags Remove Tags Advanced" at bounding box center [886, 219] width 1309 height 31
select select "text.activateSIMs"
click at [232, 203] on select "Activate SIMs Deactivate SIMs Add Tags Remove Tags Advanced" at bounding box center [886, 219] width 1309 height 31
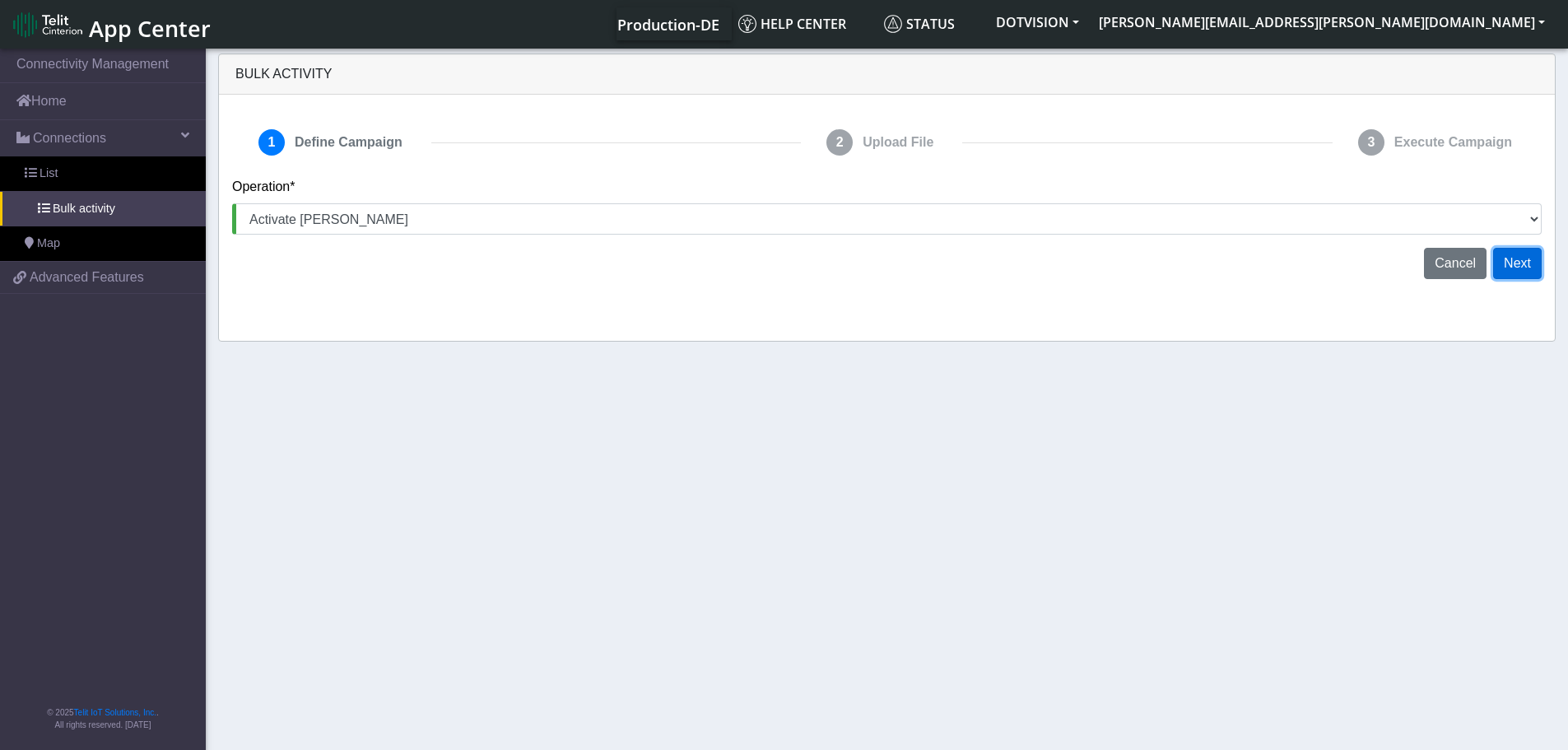
click at [1517, 263] on button "Next" at bounding box center [1518, 263] width 49 height 31
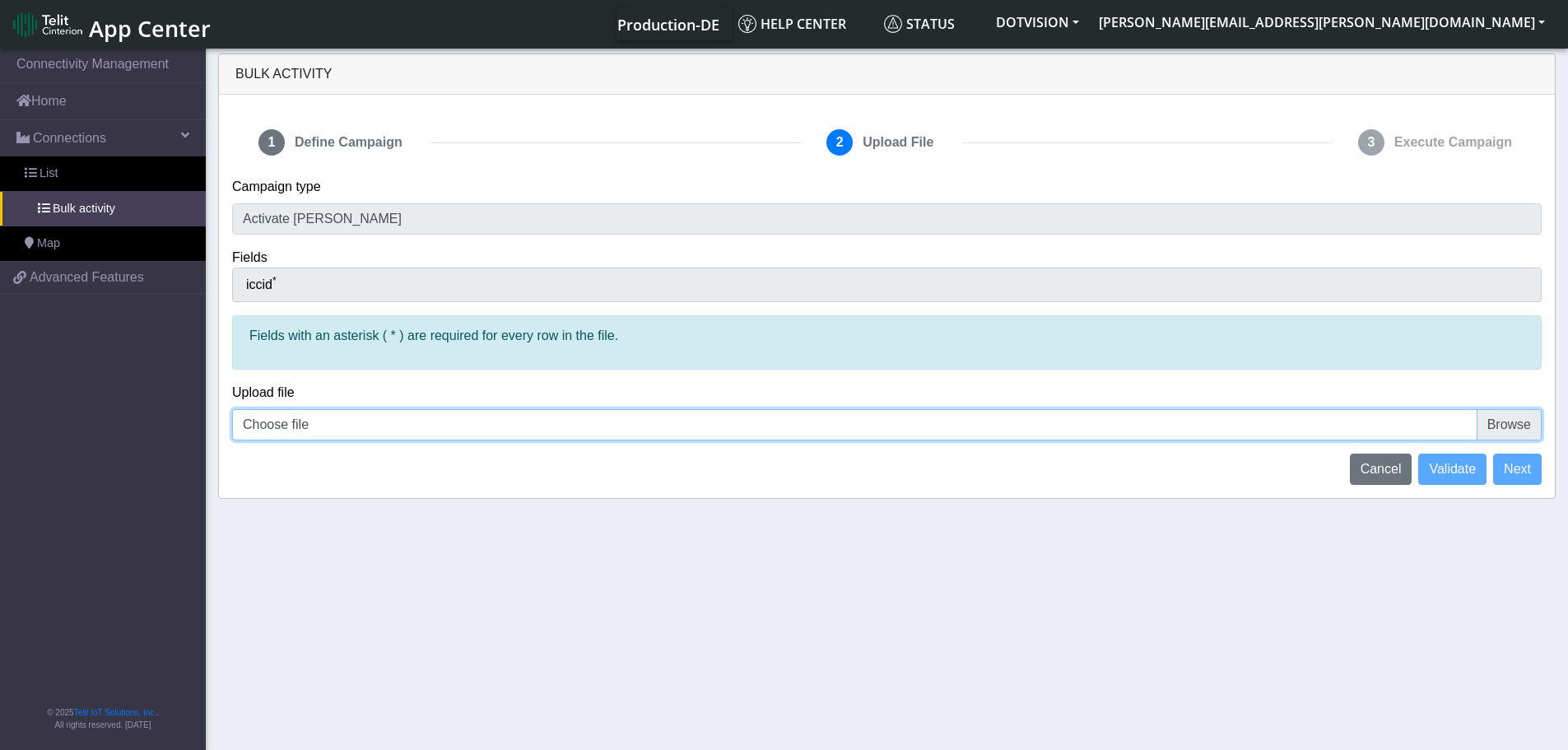
click at [443, 429] on input "Choose file" at bounding box center [886, 425] width 1309 height 31
type input "C:\fakepath\00645544 DotVision Activations 2.csv"
click at [1462, 468] on span "Validate" at bounding box center [1452, 468] width 47 height 14
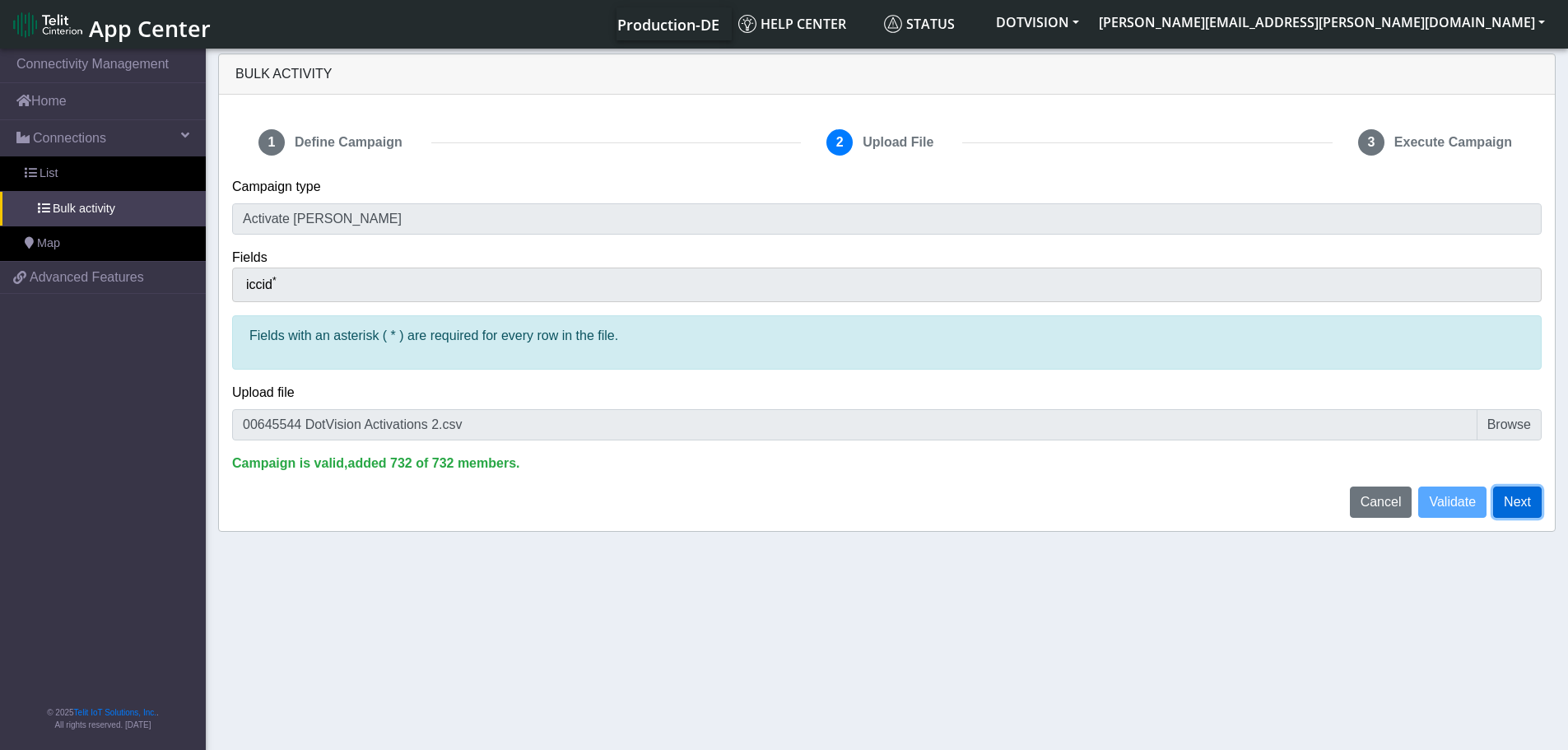
click at [1516, 513] on button "Next" at bounding box center [1518, 502] width 49 height 31
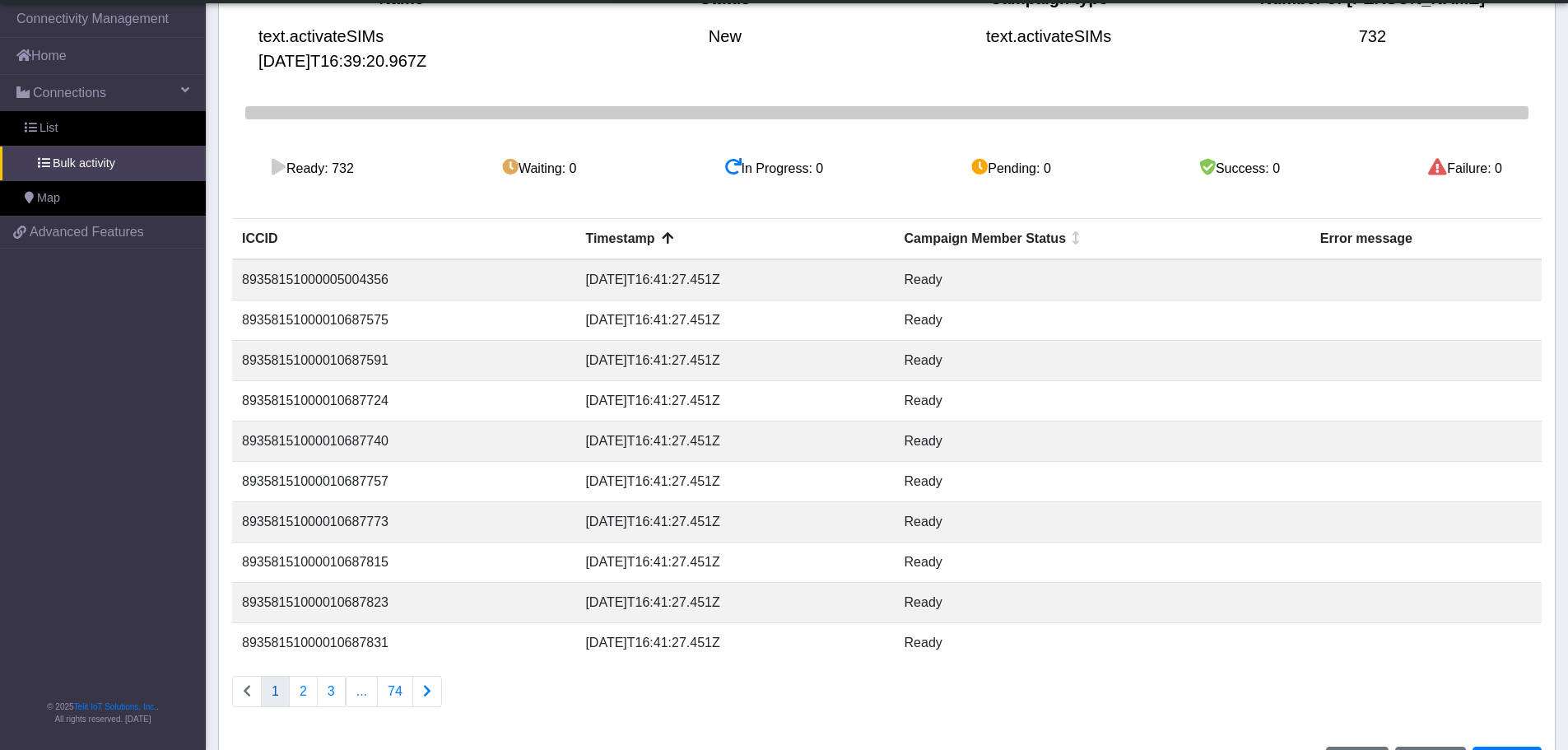
scroll to position [214, 0]
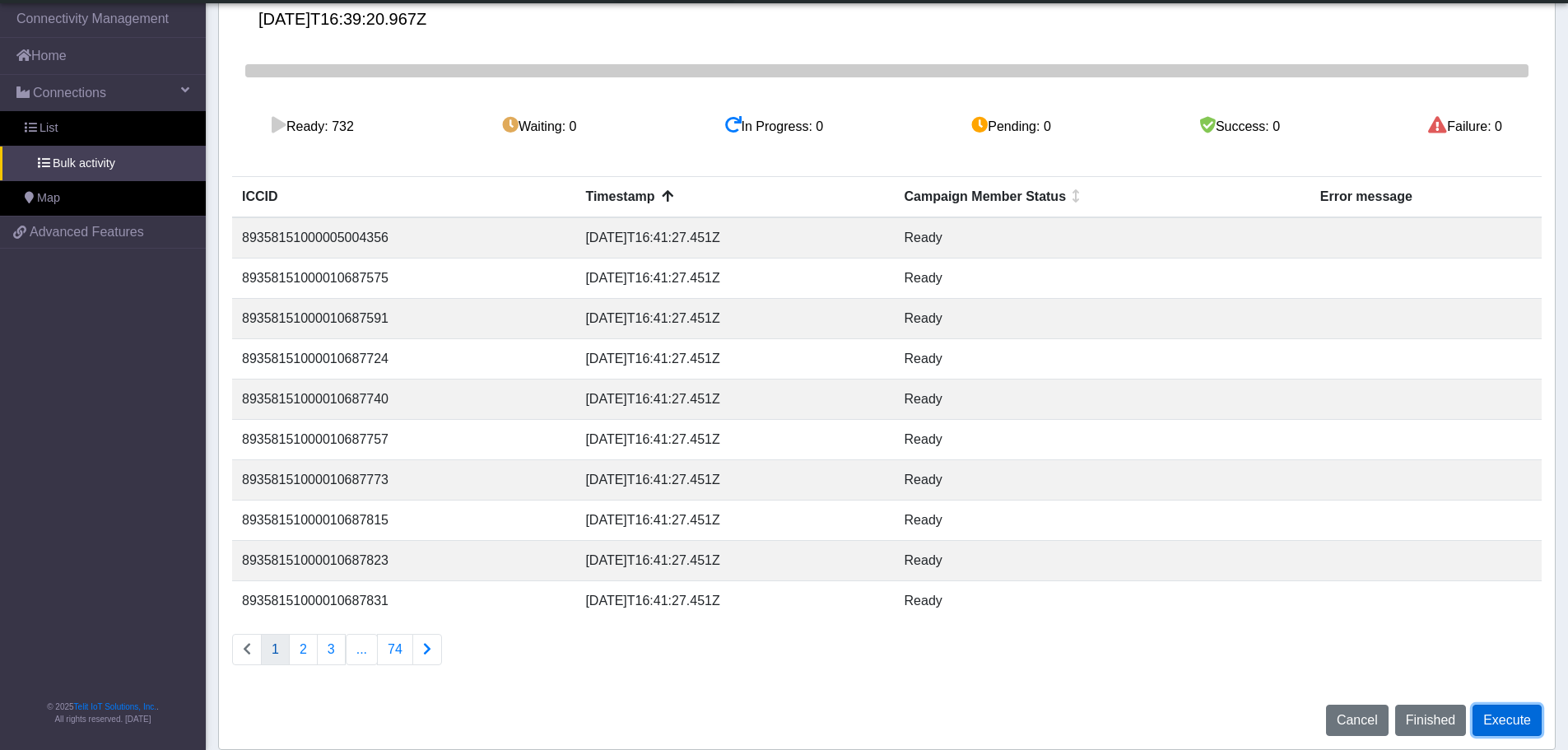
click at [1506, 726] on button "Execute" at bounding box center [1508, 720] width 69 height 31
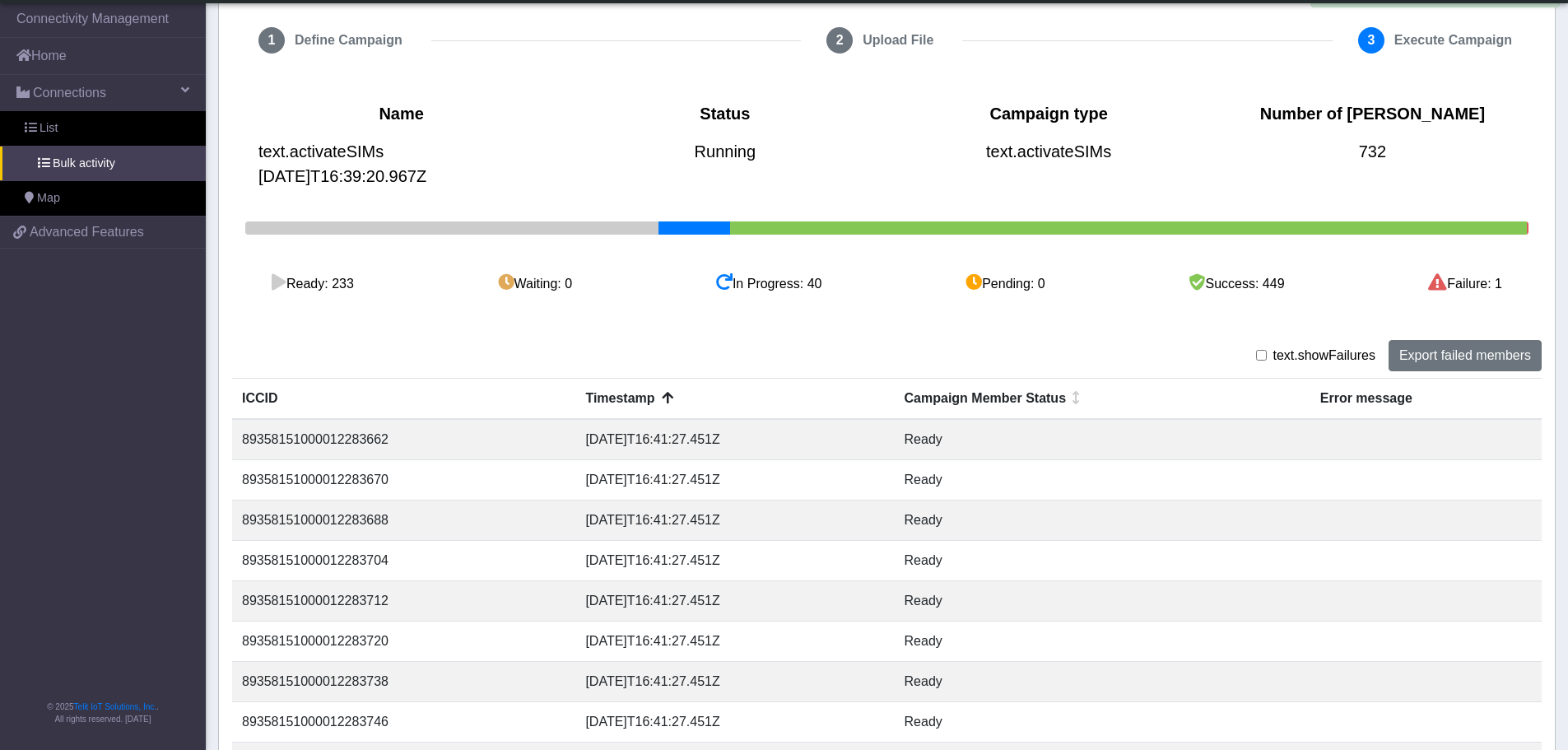
scroll to position [0, 0]
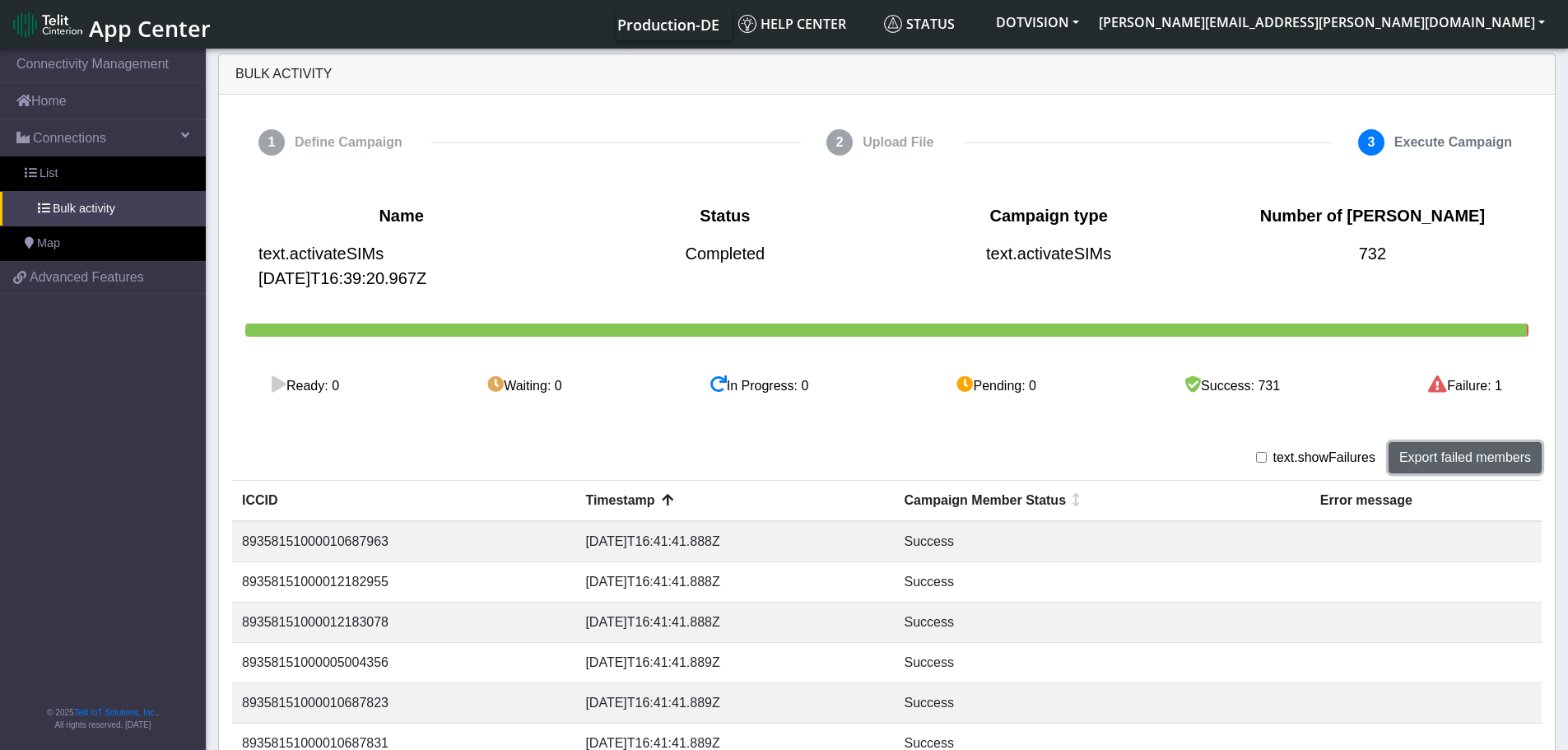
click at [1459, 459] on button "Export failed members" at bounding box center [1465, 458] width 153 height 31
click at [1170, 172] on div "1 Define Campaign 2 Upload File 3 Execute Campaign" at bounding box center [886, 143] width 1334 height 69
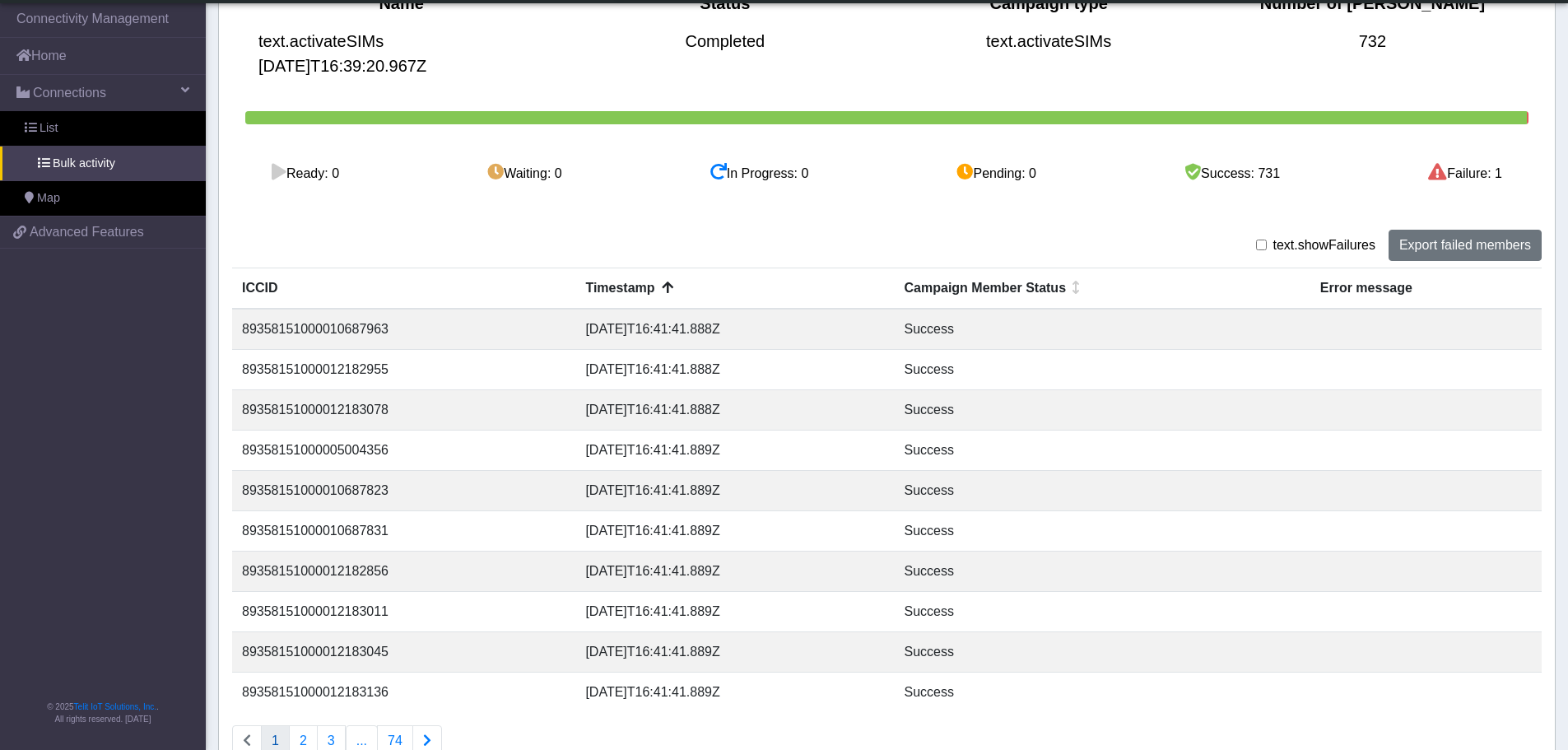
scroll to position [247, 0]
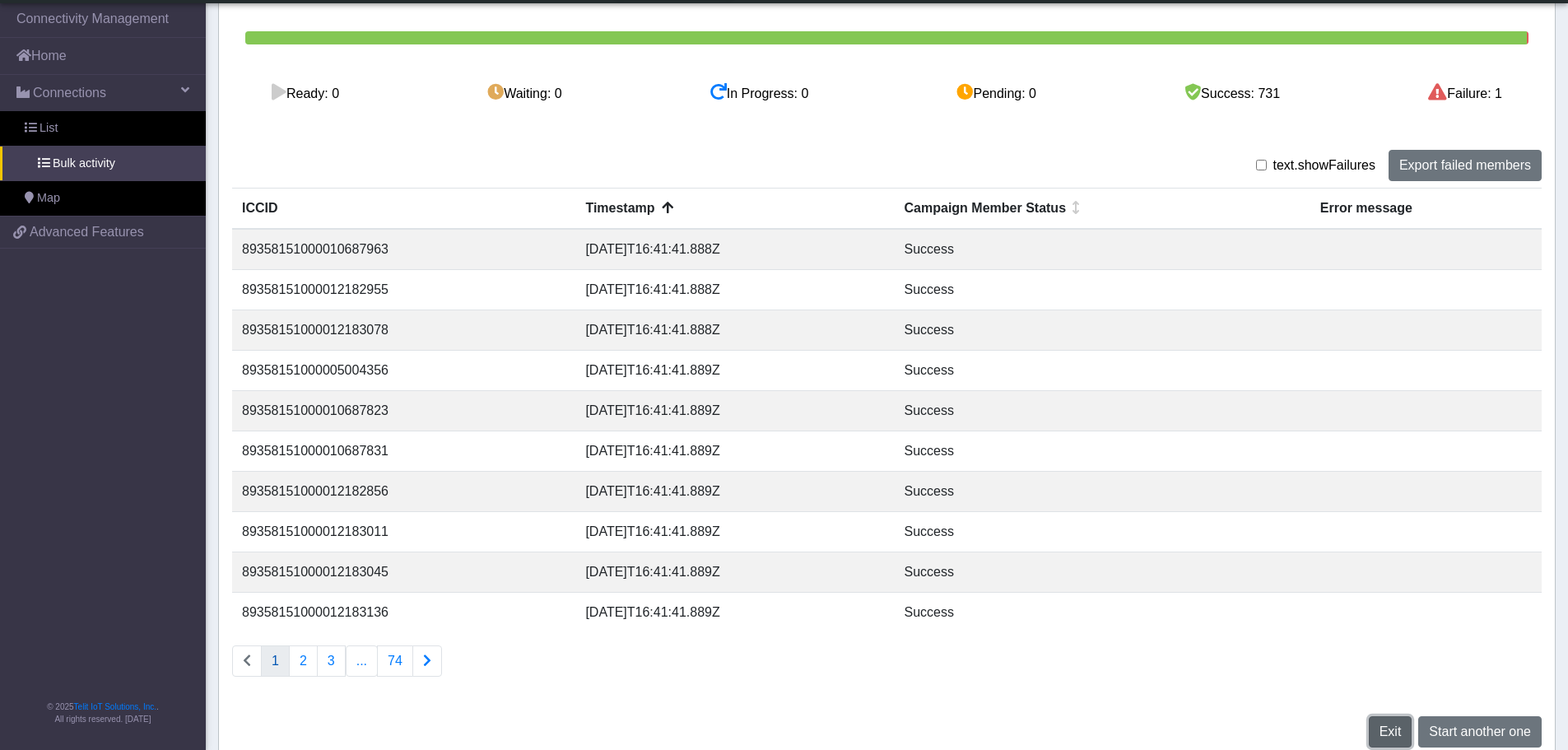
click at [1385, 729] on span "Exit" at bounding box center [1390, 731] width 22 height 14
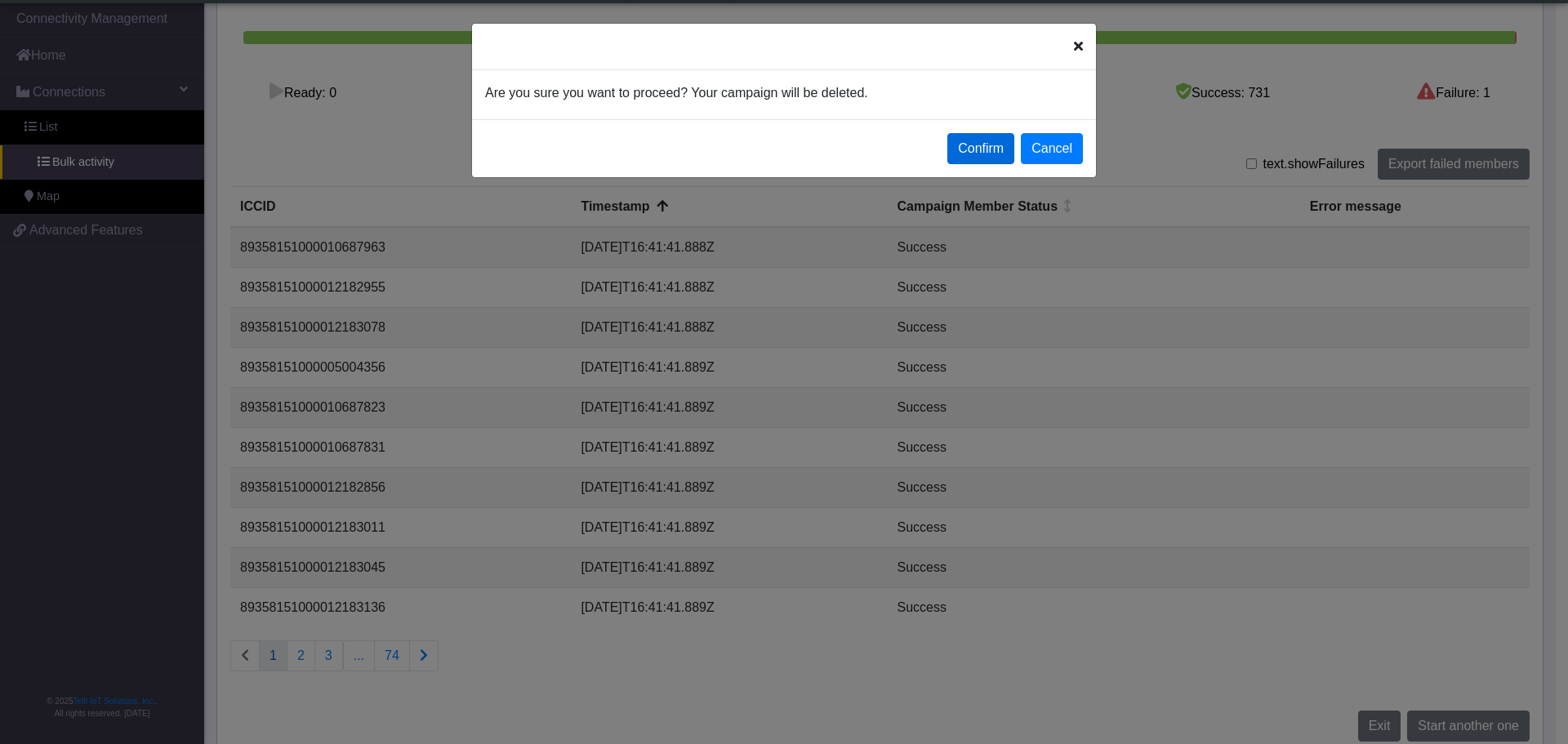
click at [1004, 147] on button "Confirm" at bounding box center [981, 148] width 67 height 31
